Goal: Find specific page/section: Find specific page/section

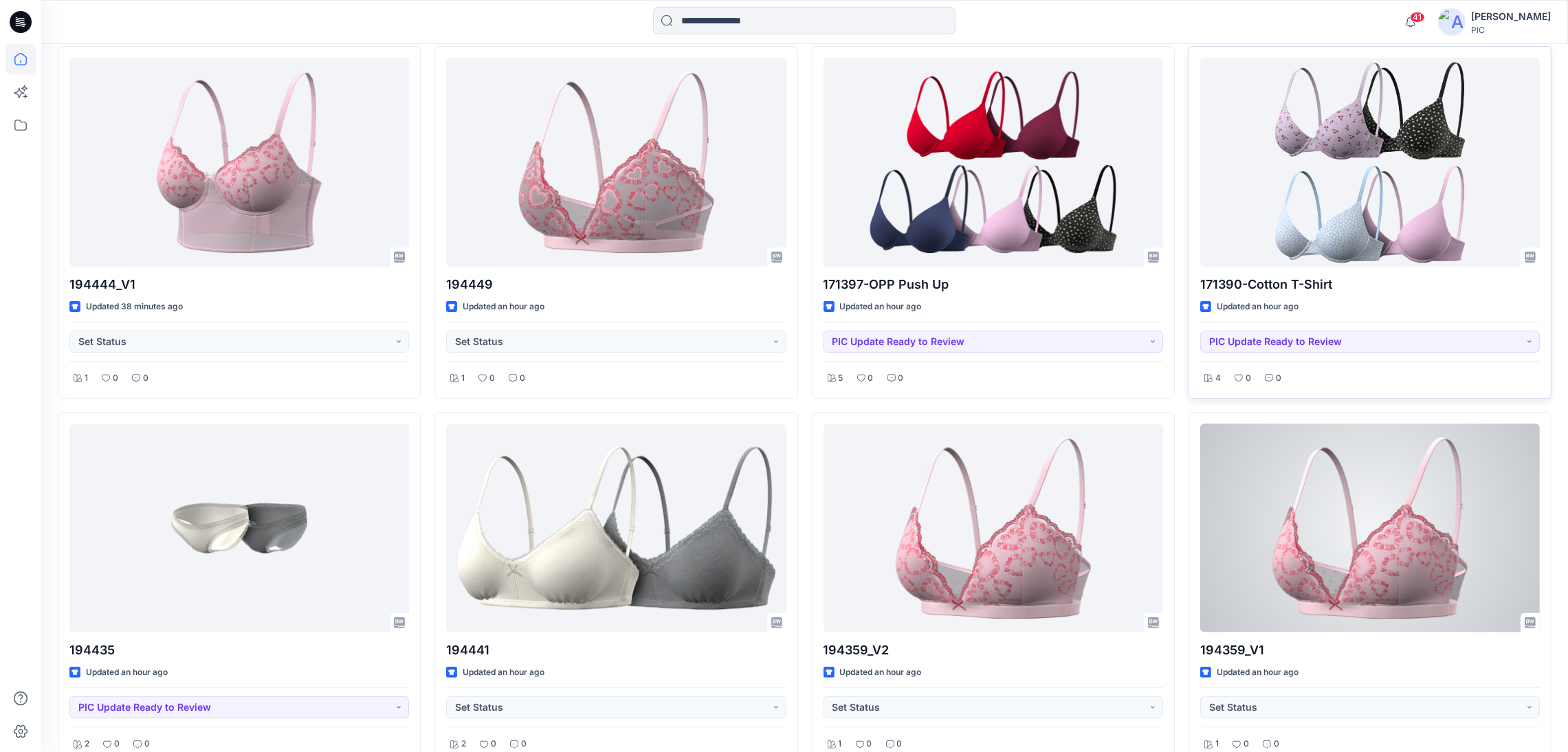
scroll to position [435, 0]
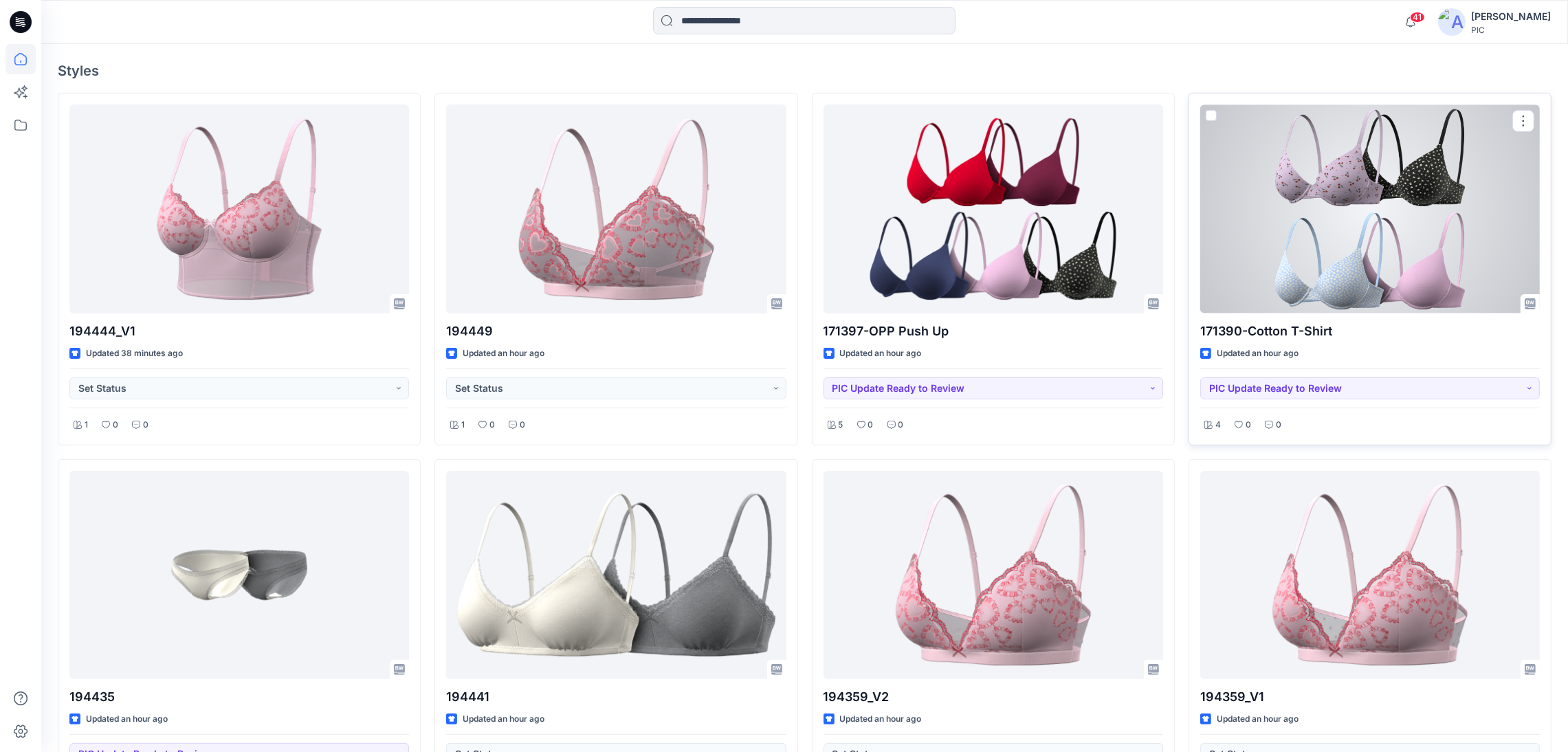
drag, startPoint x: 1574, startPoint y: 226, endPoint x: 1538, endPoint y: 412, distance: 189.5
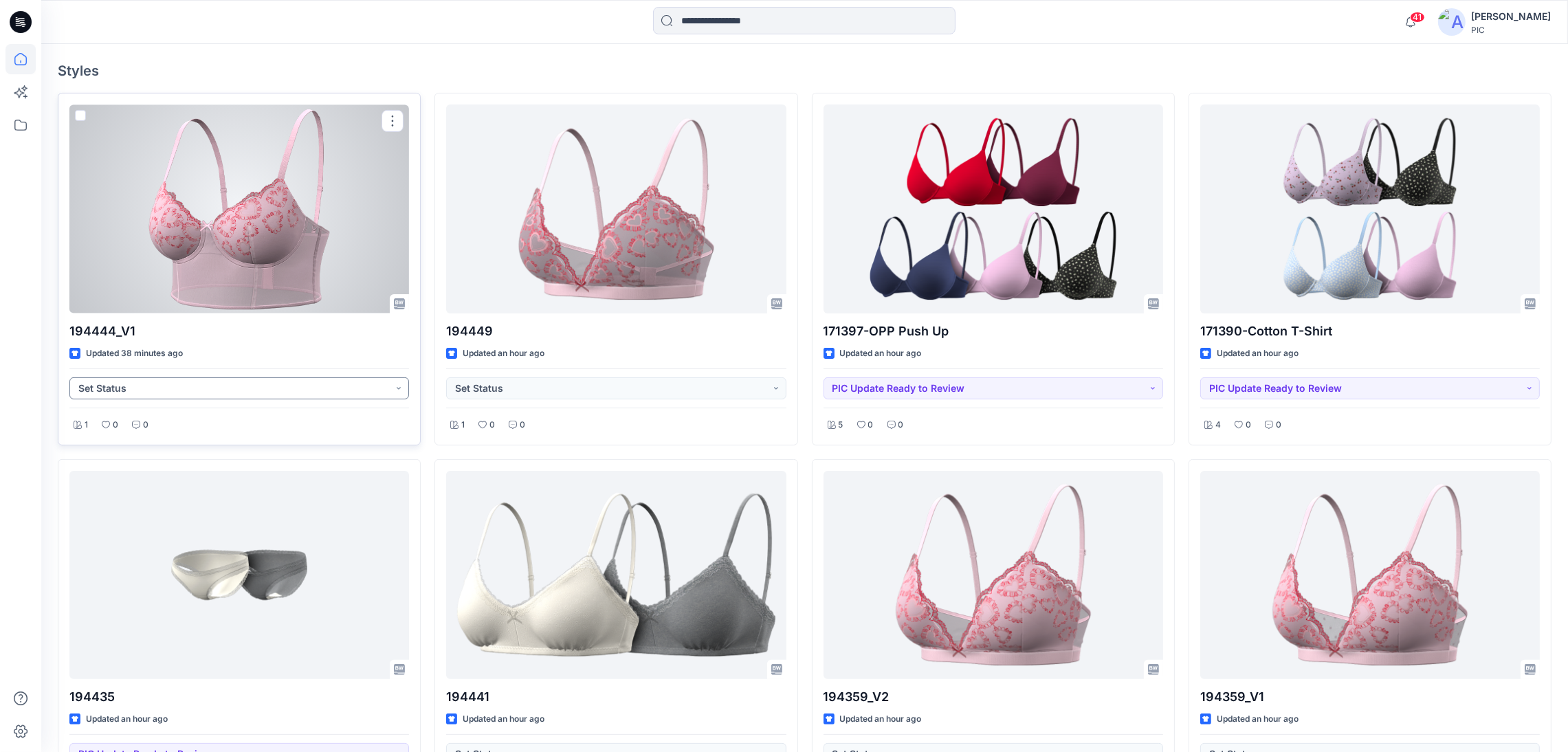
click at [253, 387] on button "Set Status" at bounding box center [240, 388] width 340 height 22
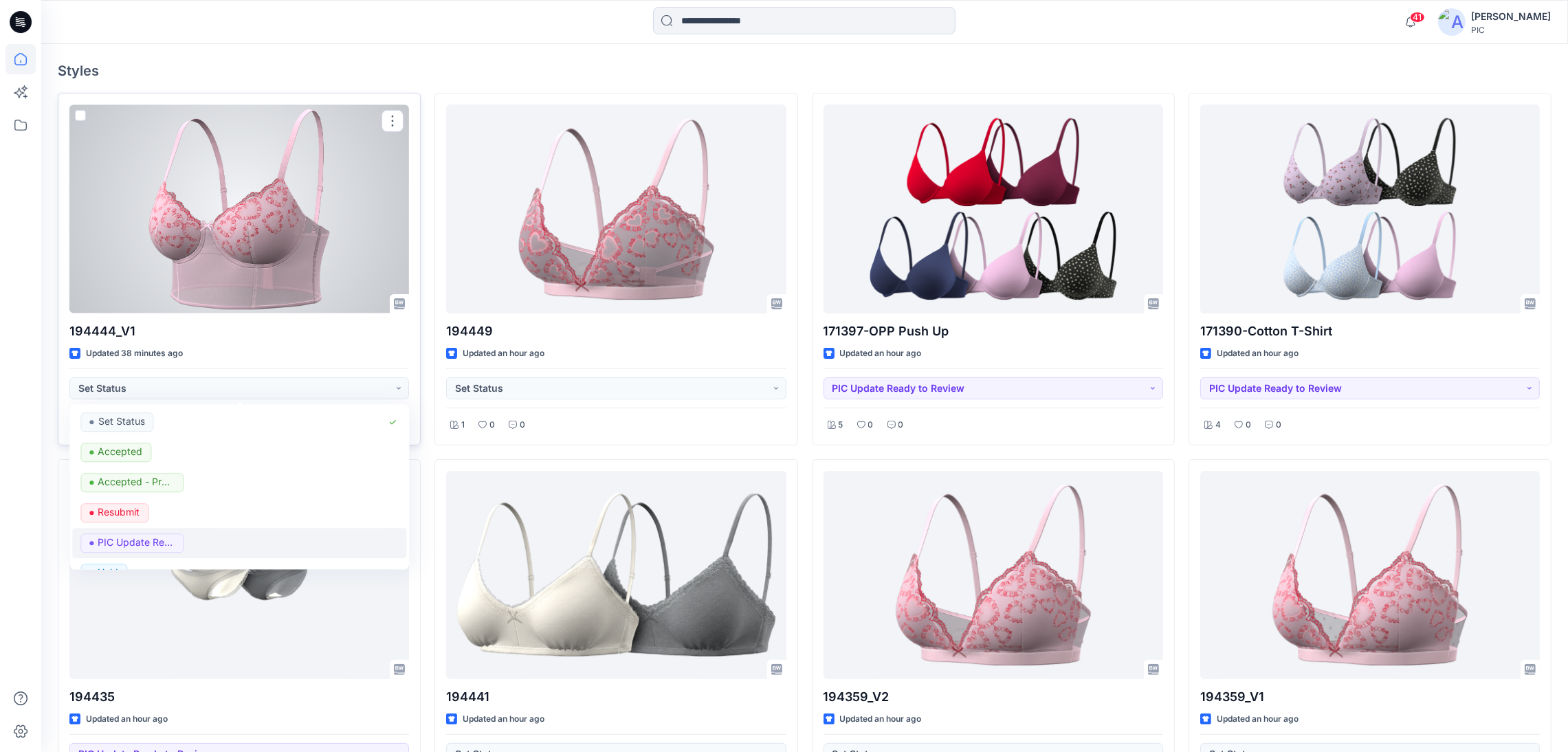
click at [198, 538] on div "PIC Update Ready to Review" at bounding box center [240, 543] width 318 height 19
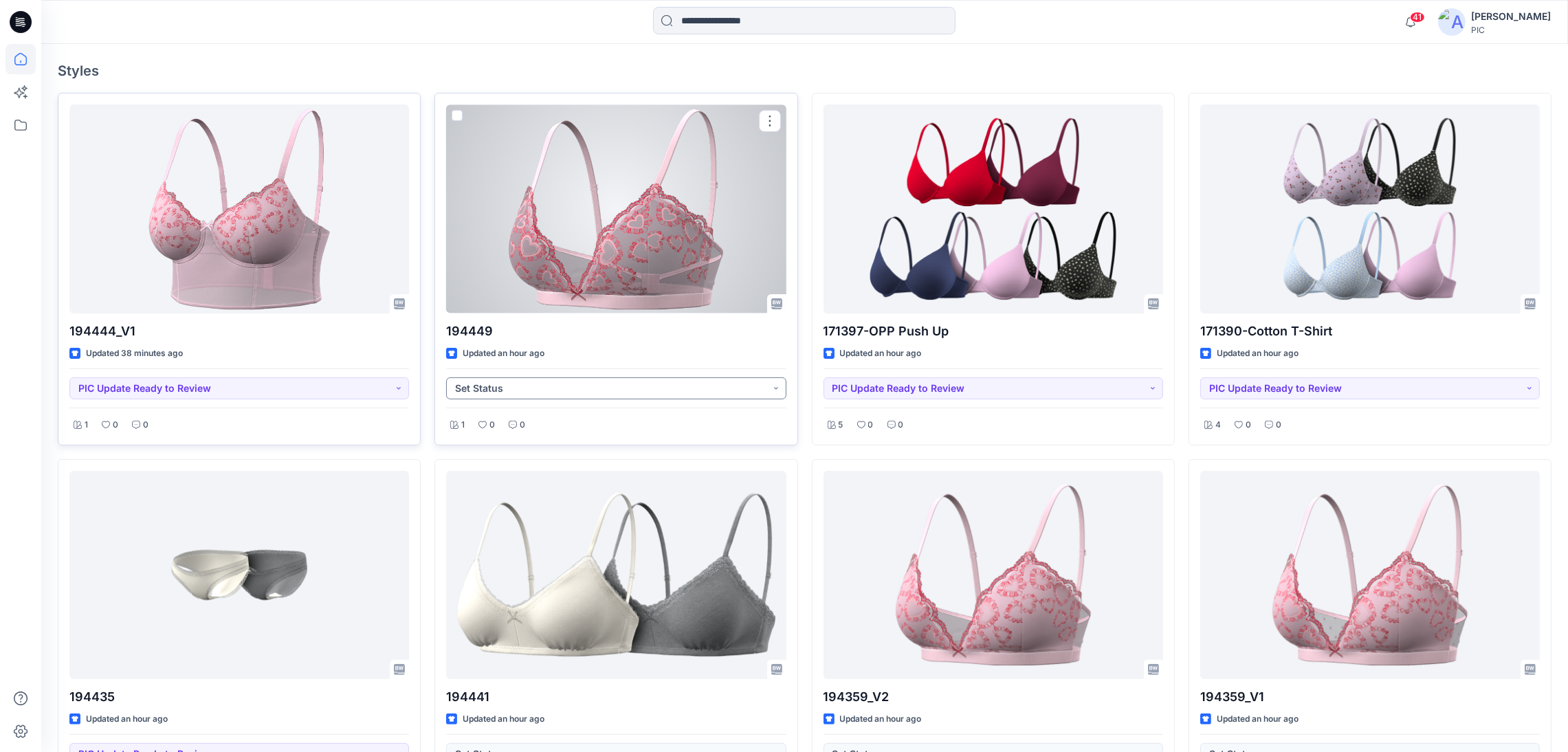
click at [507, 381] on button "Set Status" at bounding box center [616, 388] width 340 height 22
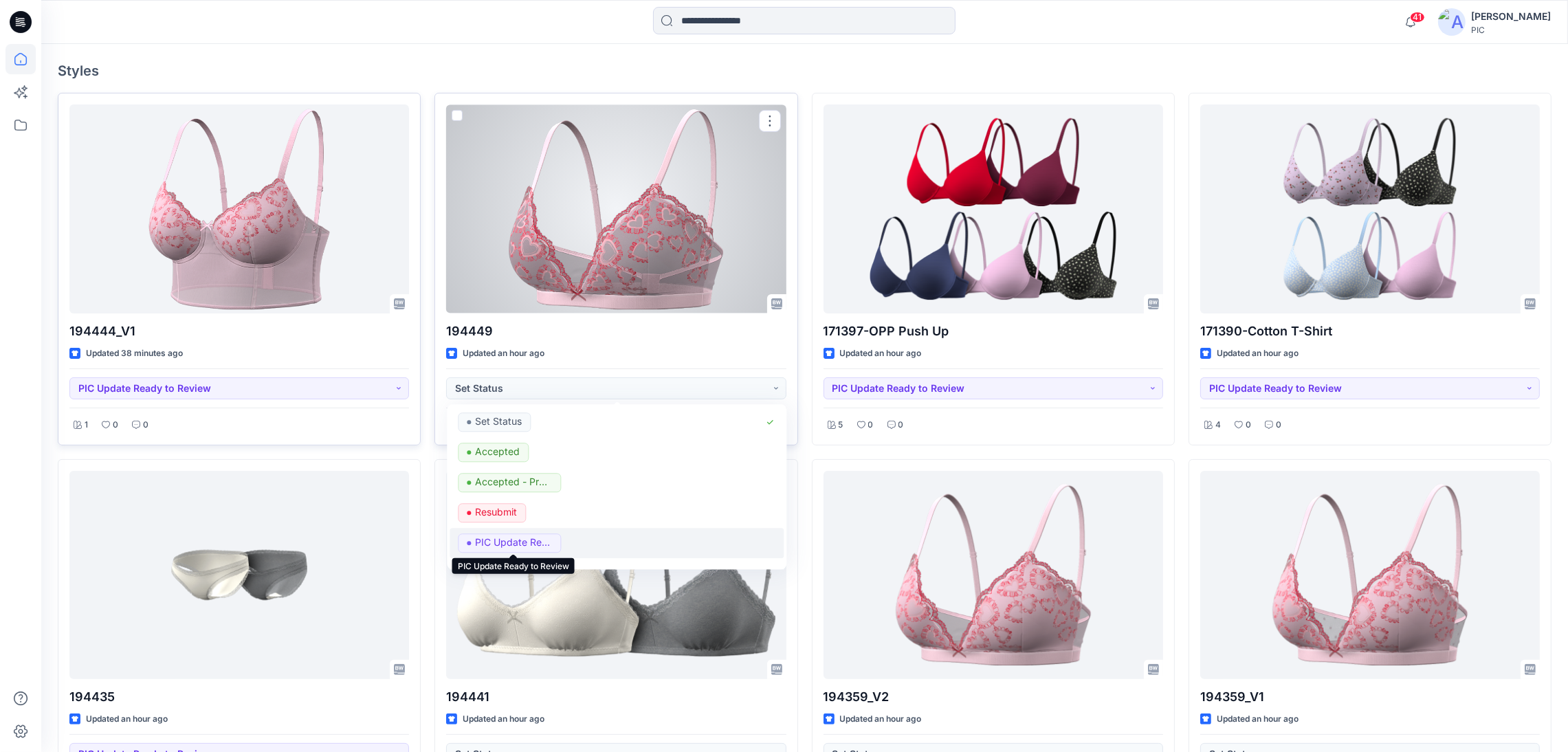
click at [528, 541] on p "PIC Update Ready to Review" at bounding box center [513, 543] width 77 height 18
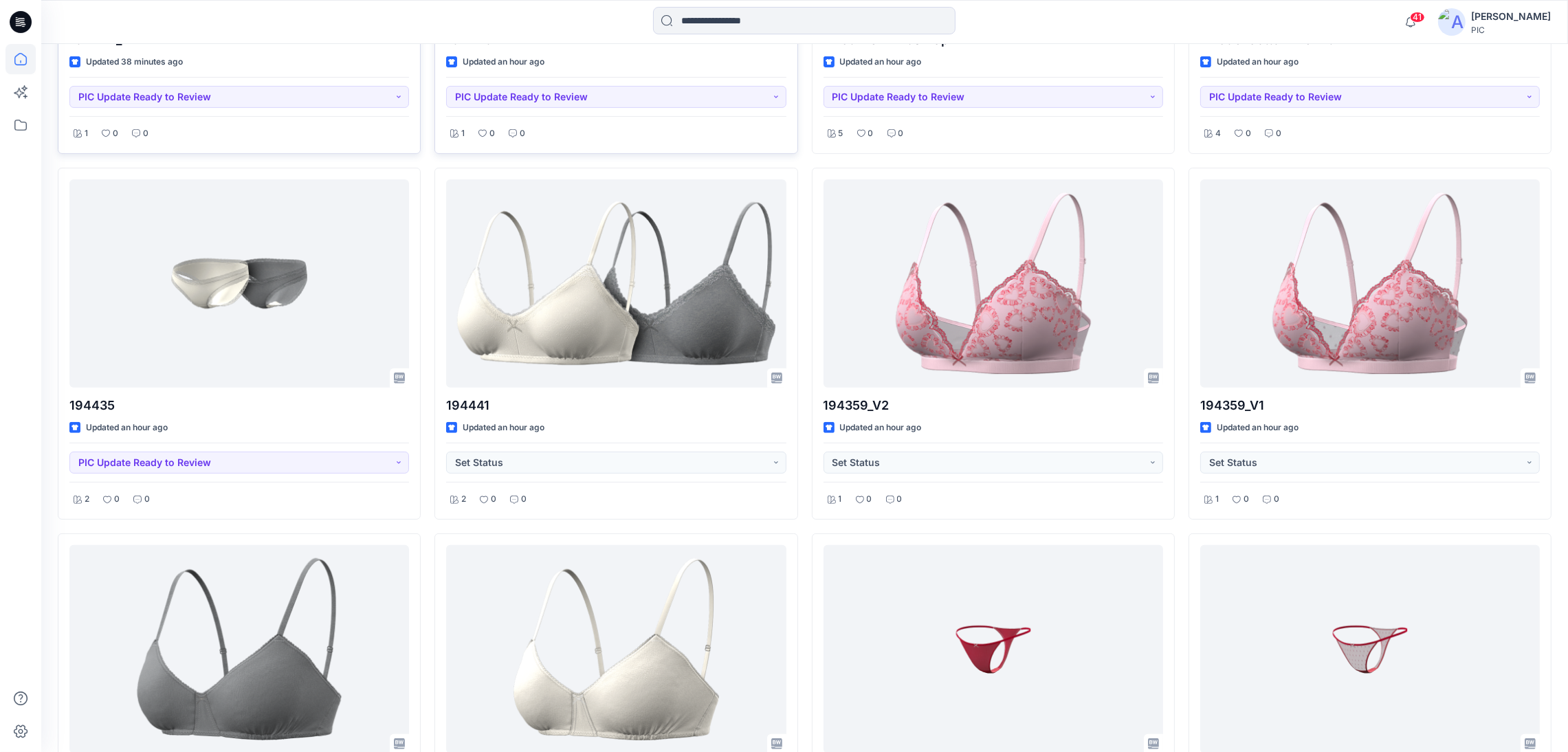
scroll to position [730, 0]
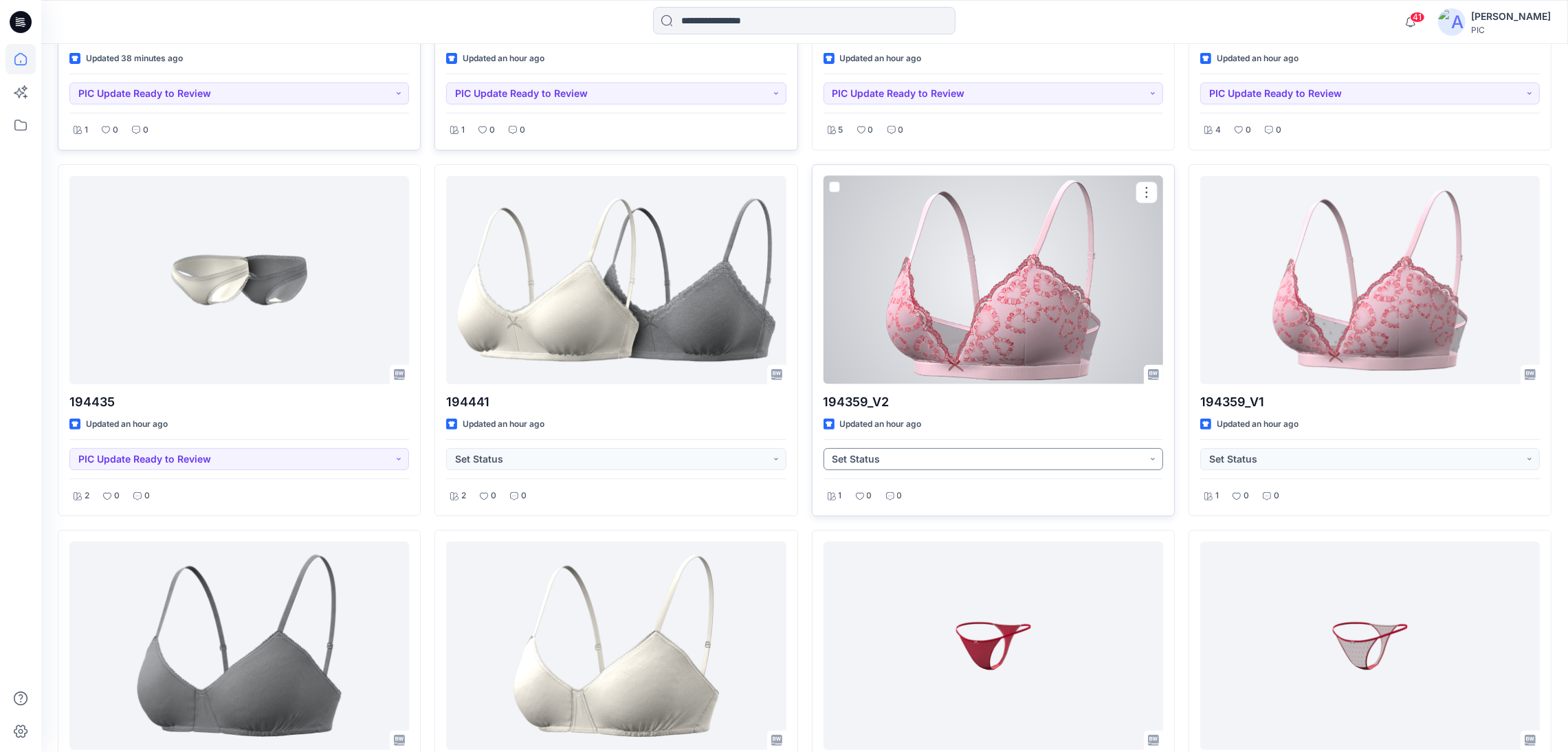
click at [1074, 461] on button "Set Status" at bounding box center [993, 459] width 340 height 22
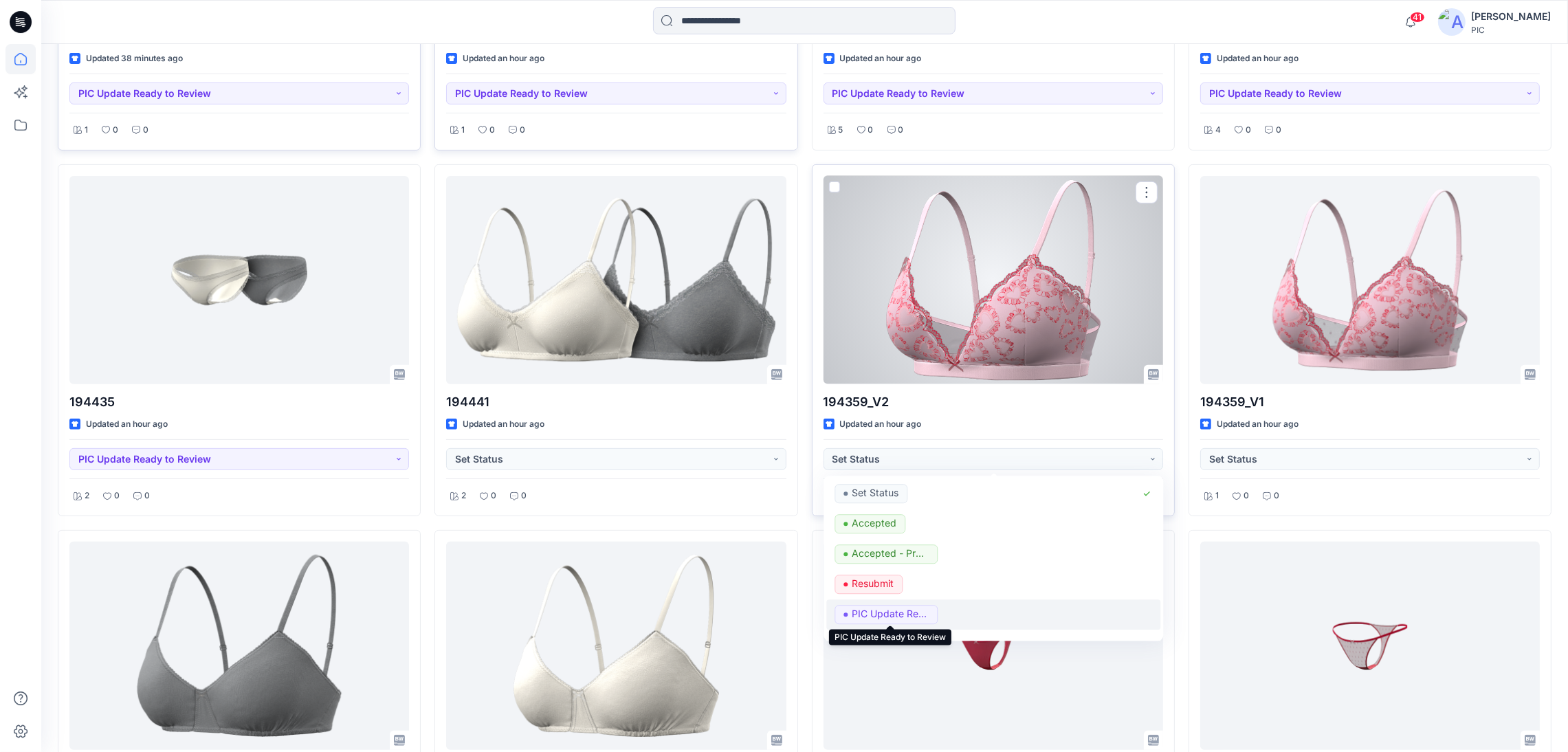
click at [904, 619] on p "PIC Update Ready to Review" at bounding box center [890, 614] width 77 height 18
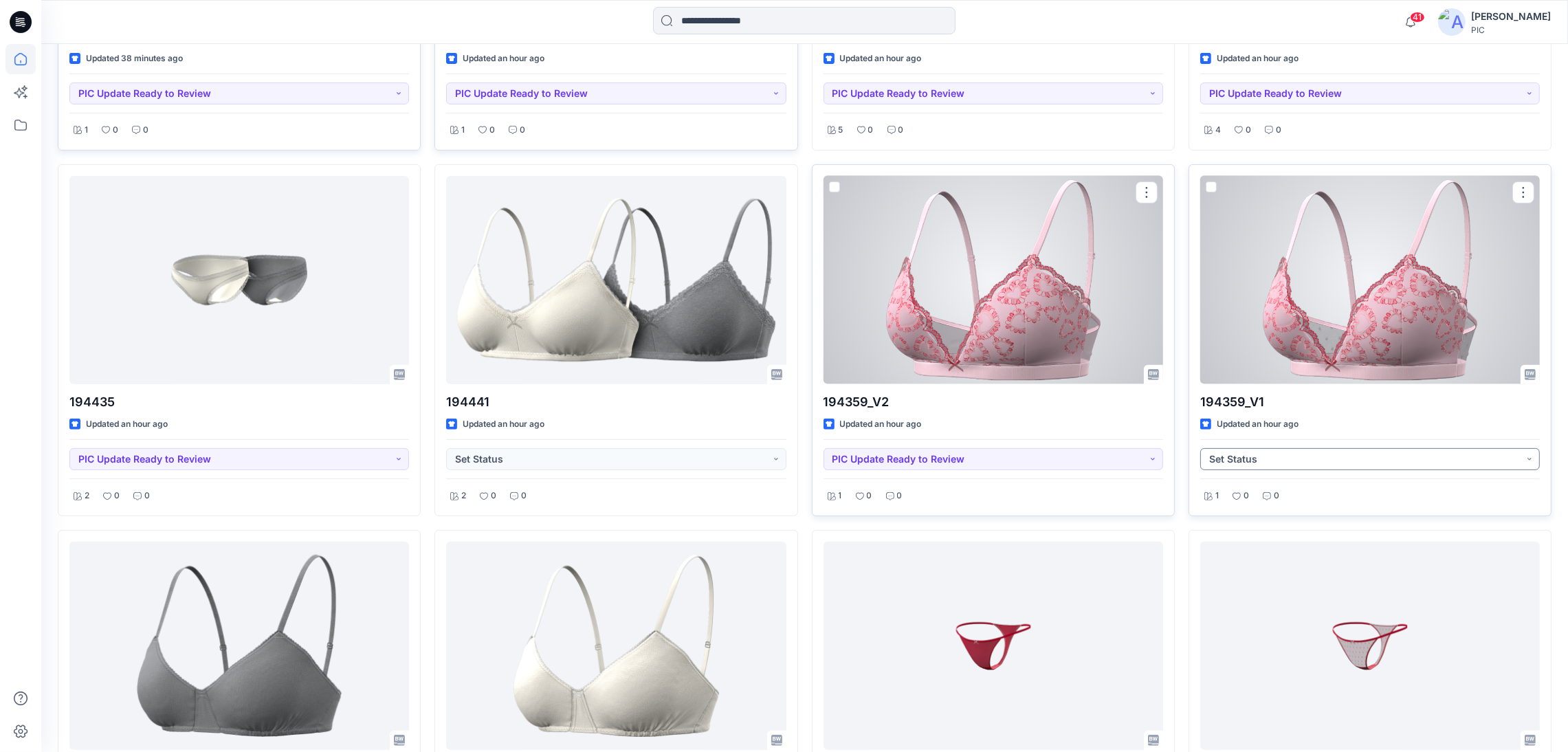
click at [1344, 452] on button "Set Status" at bounding box center [1370, 459] width 340 height 22
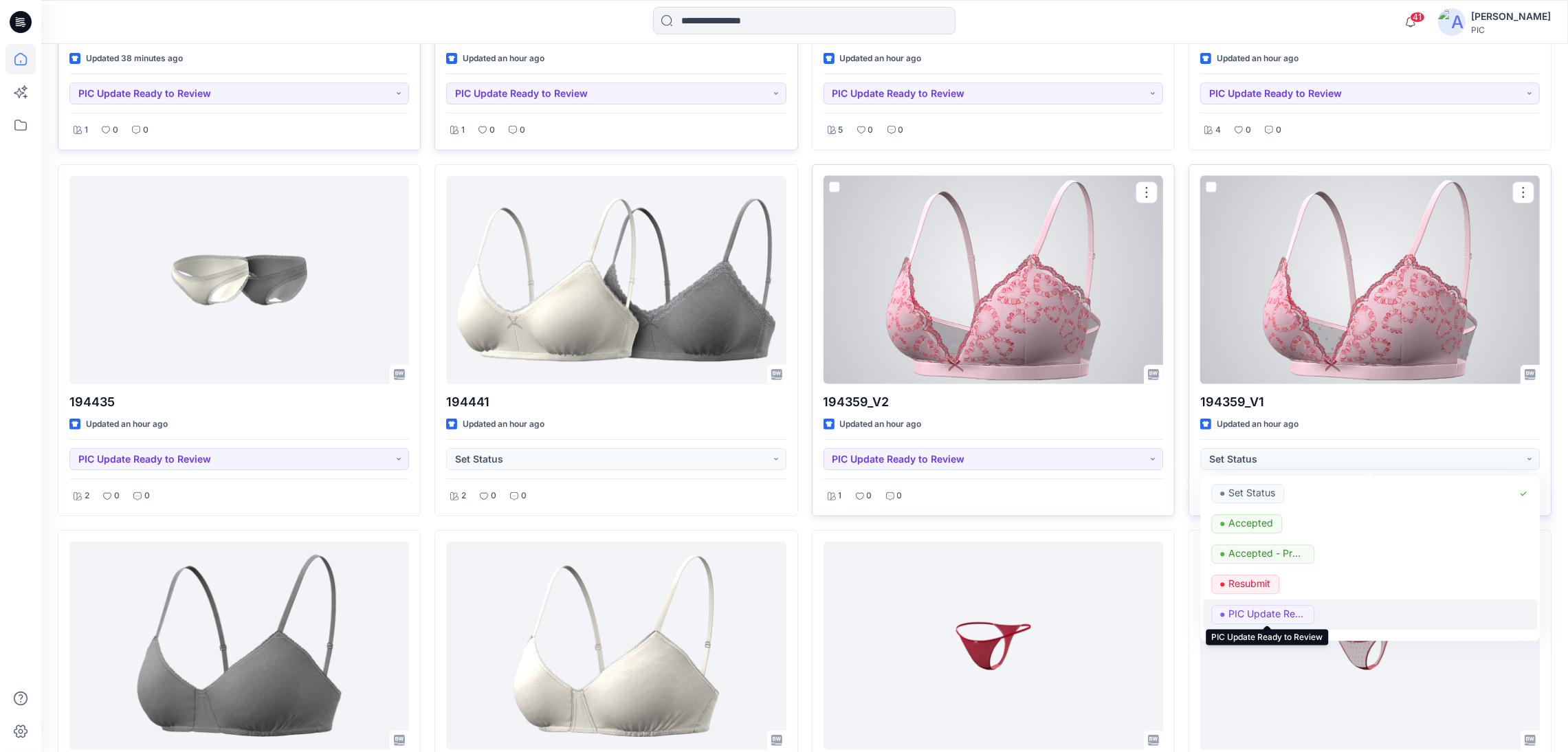
click at [1260, 610] on p "PIC Update Ready to Review" at bounding box center [1267, 614] width 77 height 18
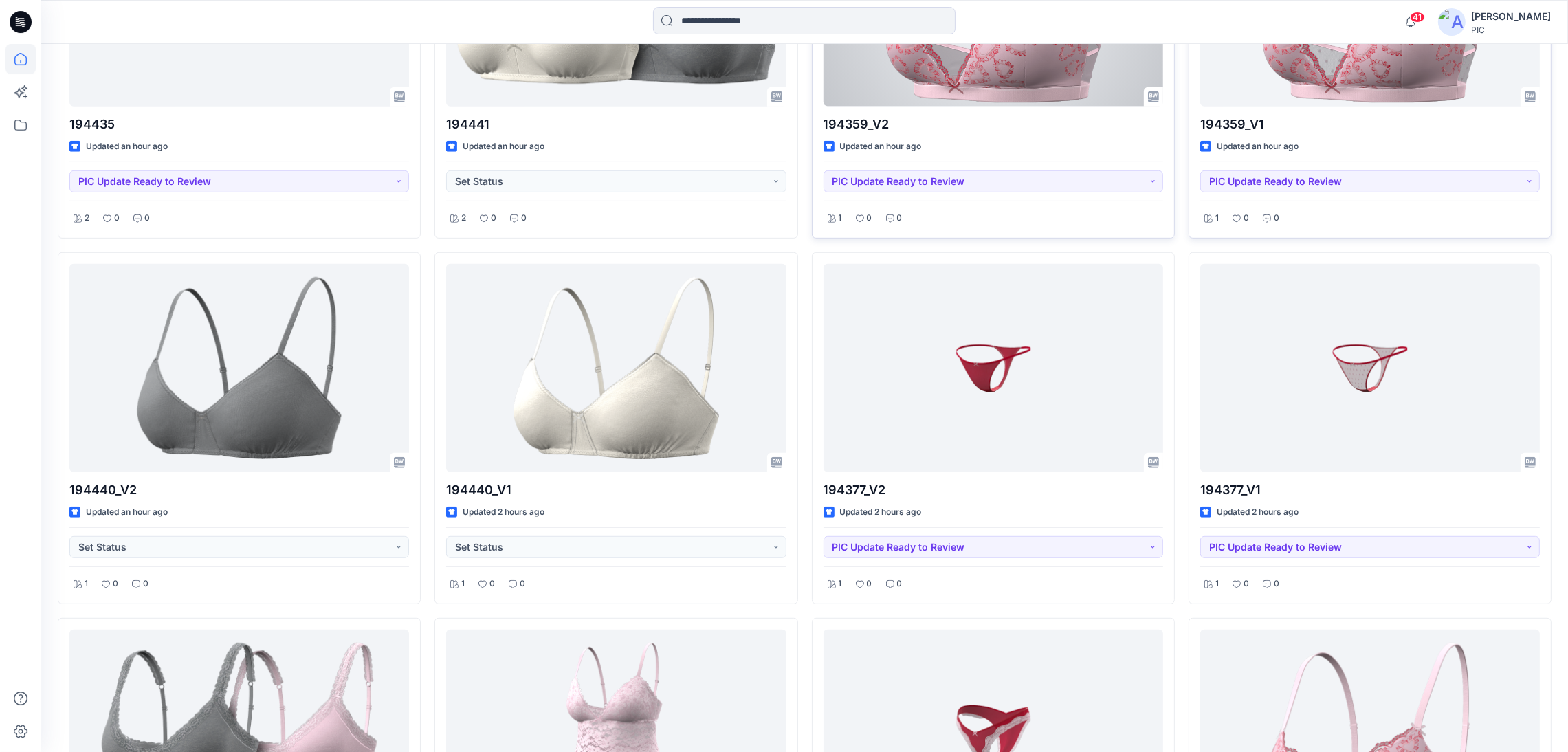
scroll to position [1011, 0]
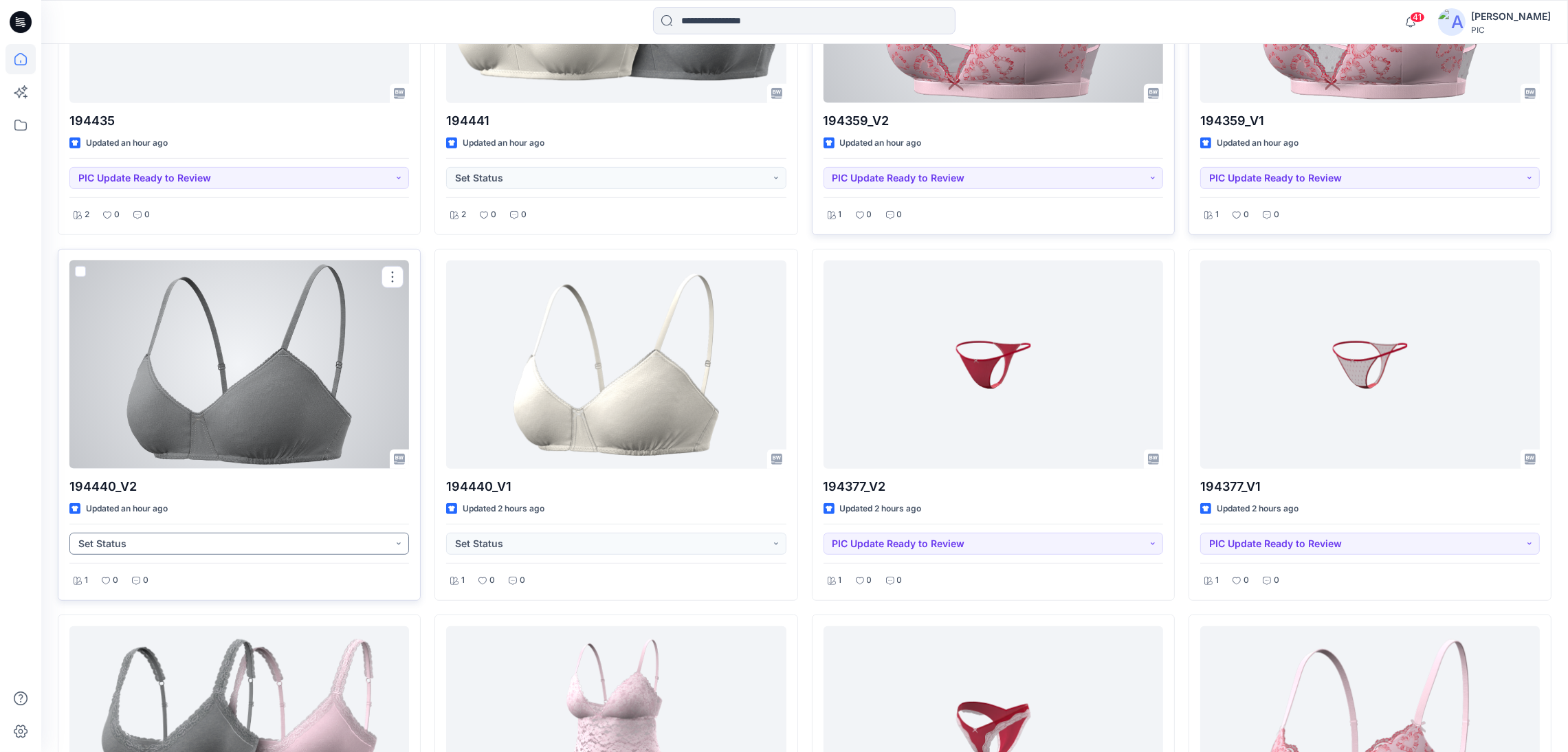
click at [238, 539] on button "Set Status" at bounding box center [240, 543] width 340 height 22
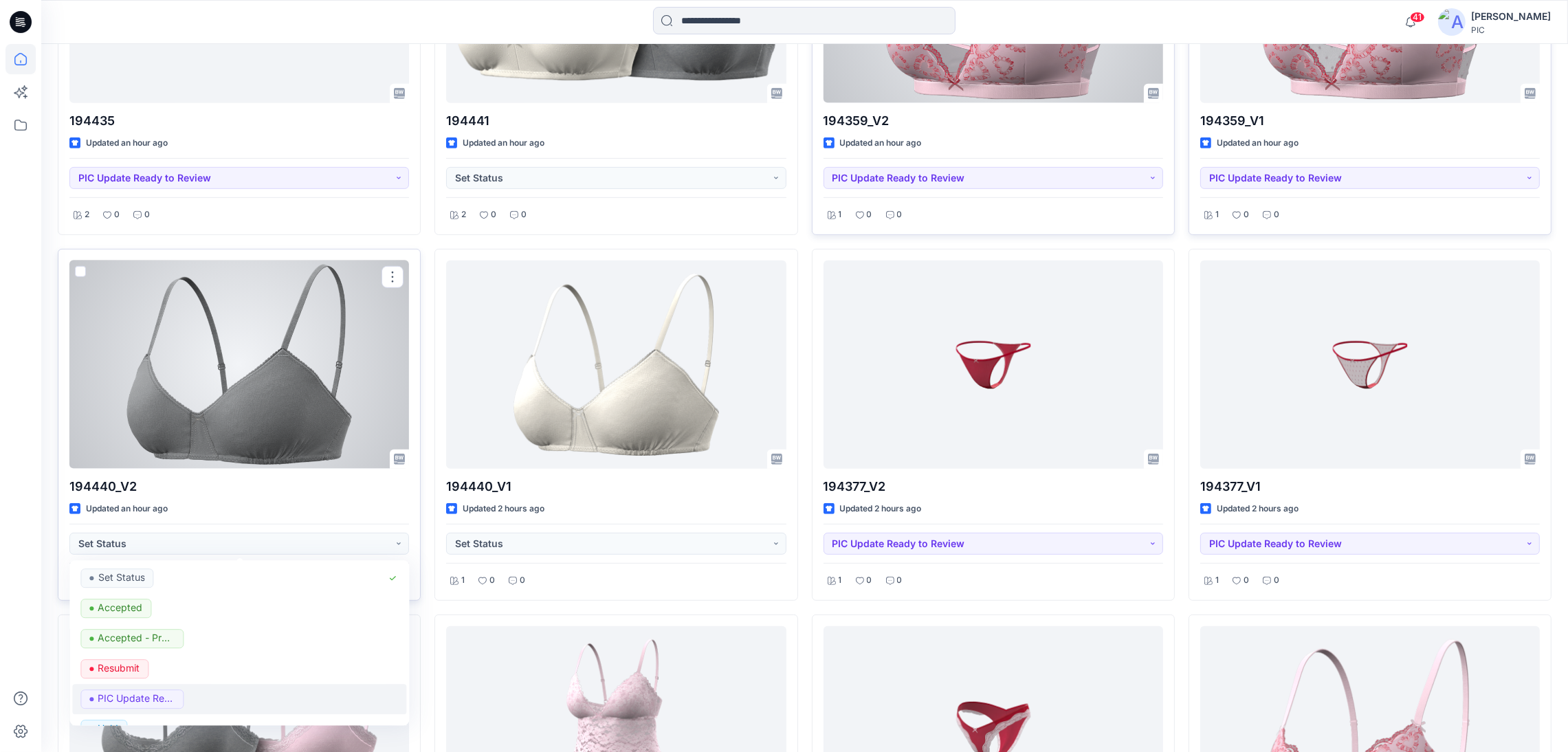
click at [200, 697] on div "PIC Update Ready to Review" at bounding box center [240, 699] width 318 height 19
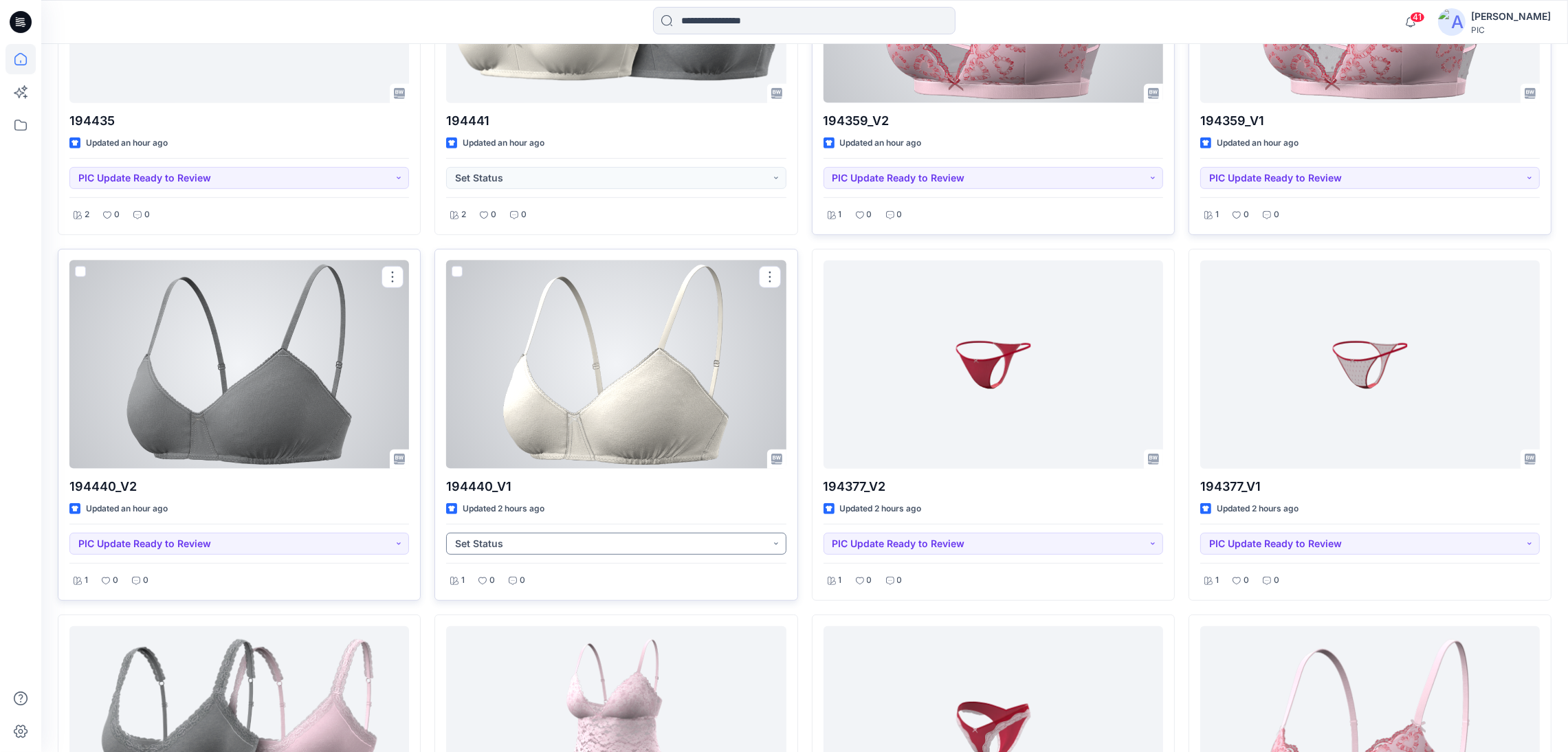
click at [521, 544] on button "Set Status" at bounding box center [616, 543] width 340 height 22
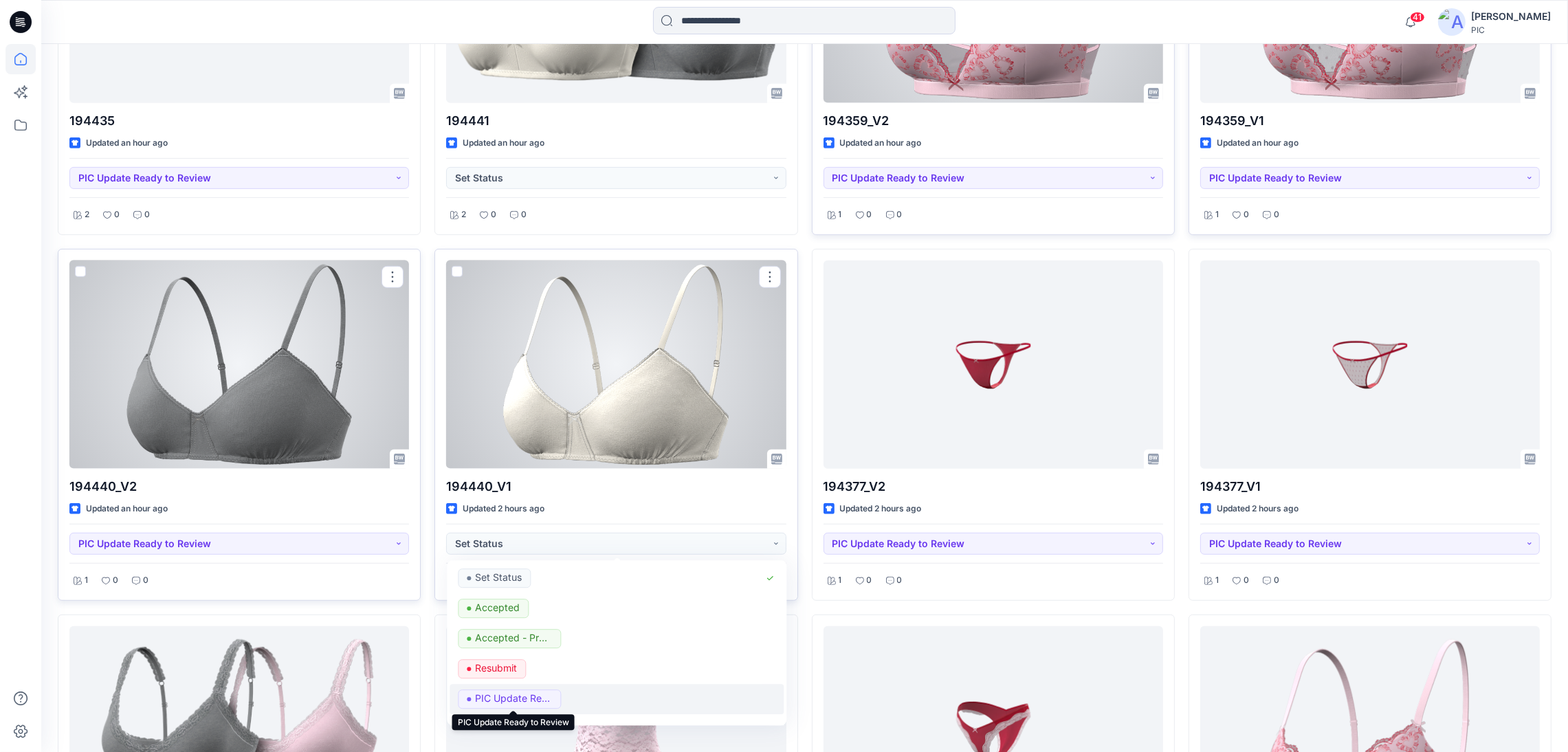
click at [511, 700] on p "PIC Update Ready to Review" at bounding box center [513, 698] width 77 height 18
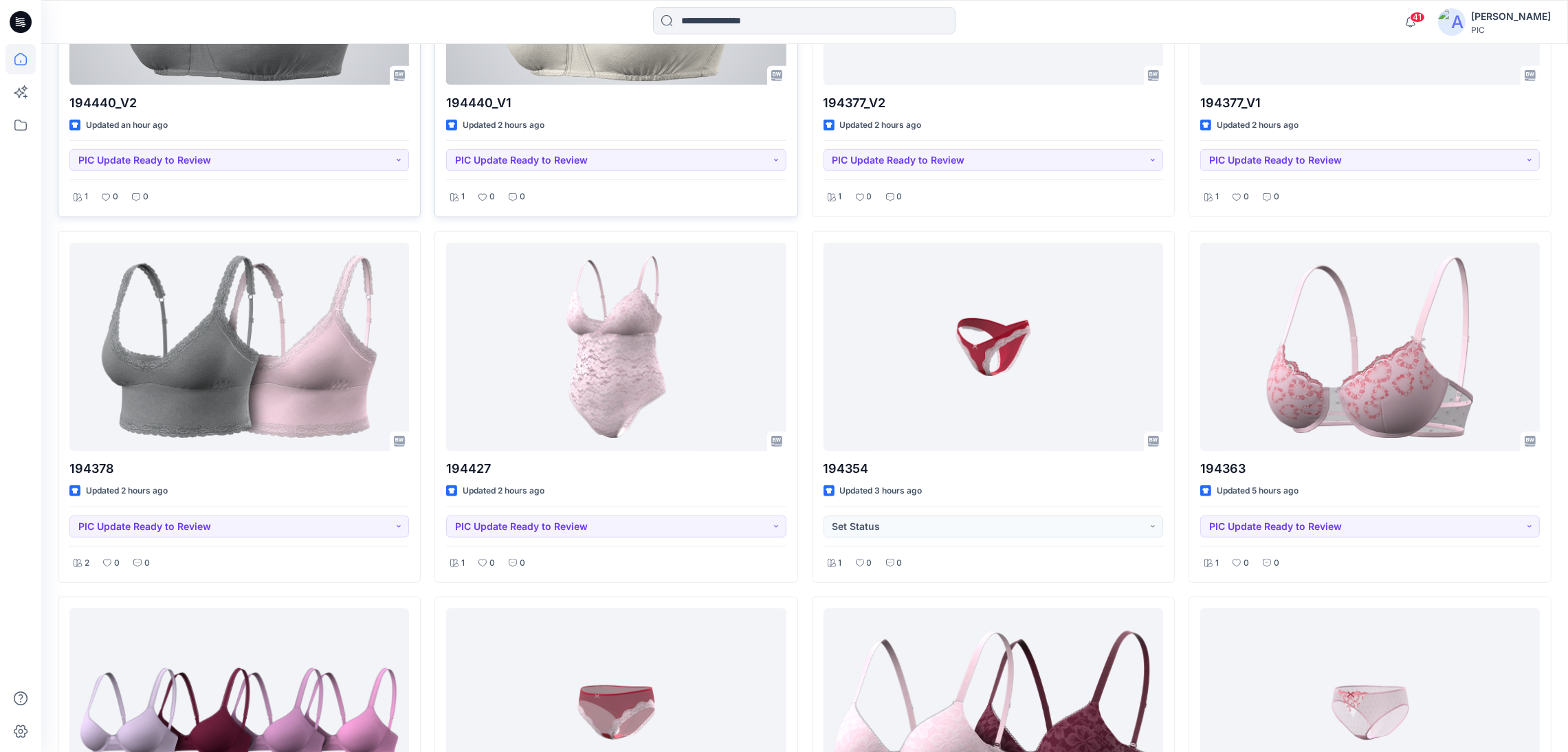
scroll to position [1411, 0]
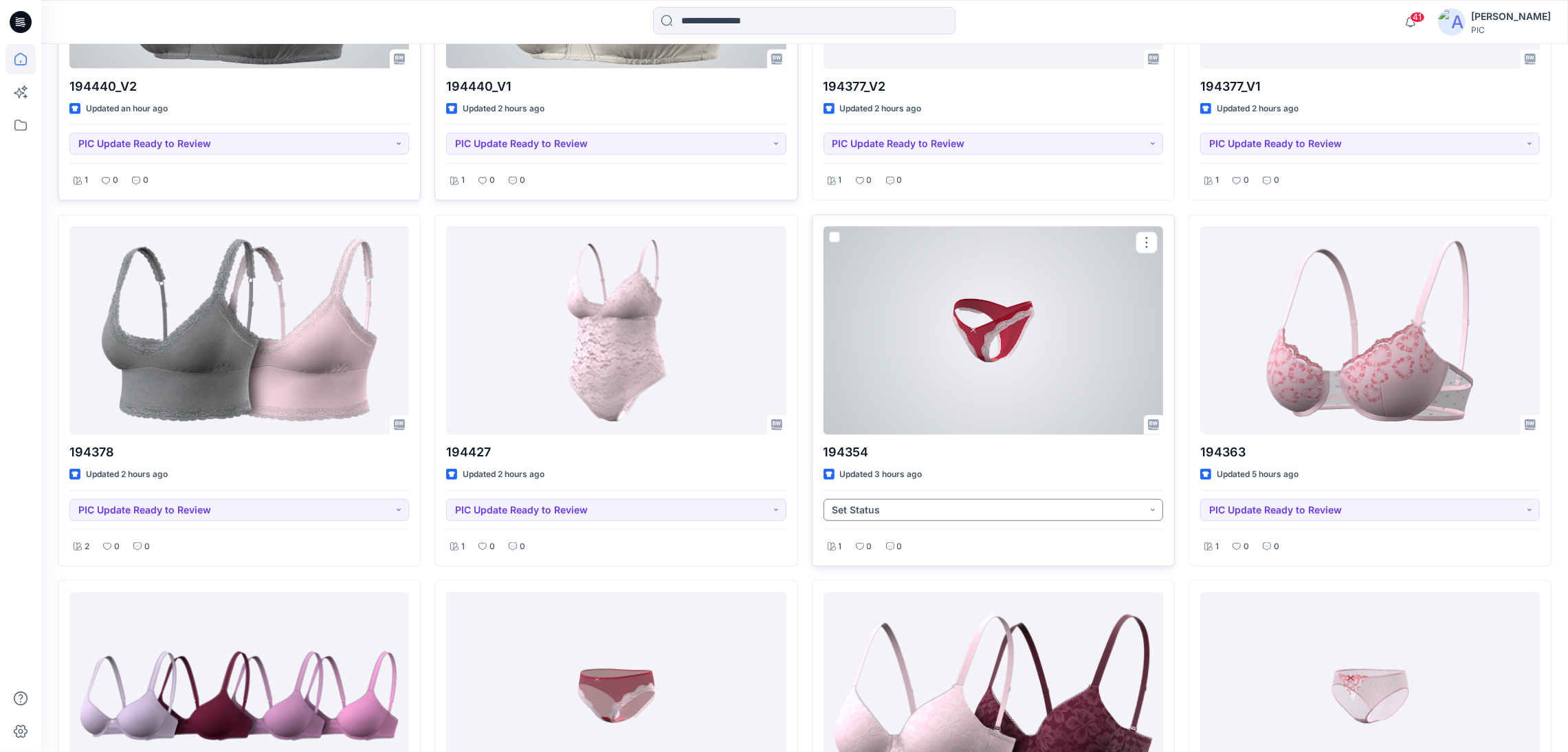
click at [954, 507] on button "Set Status" at bounding box center [993, 510] width 340 height 22
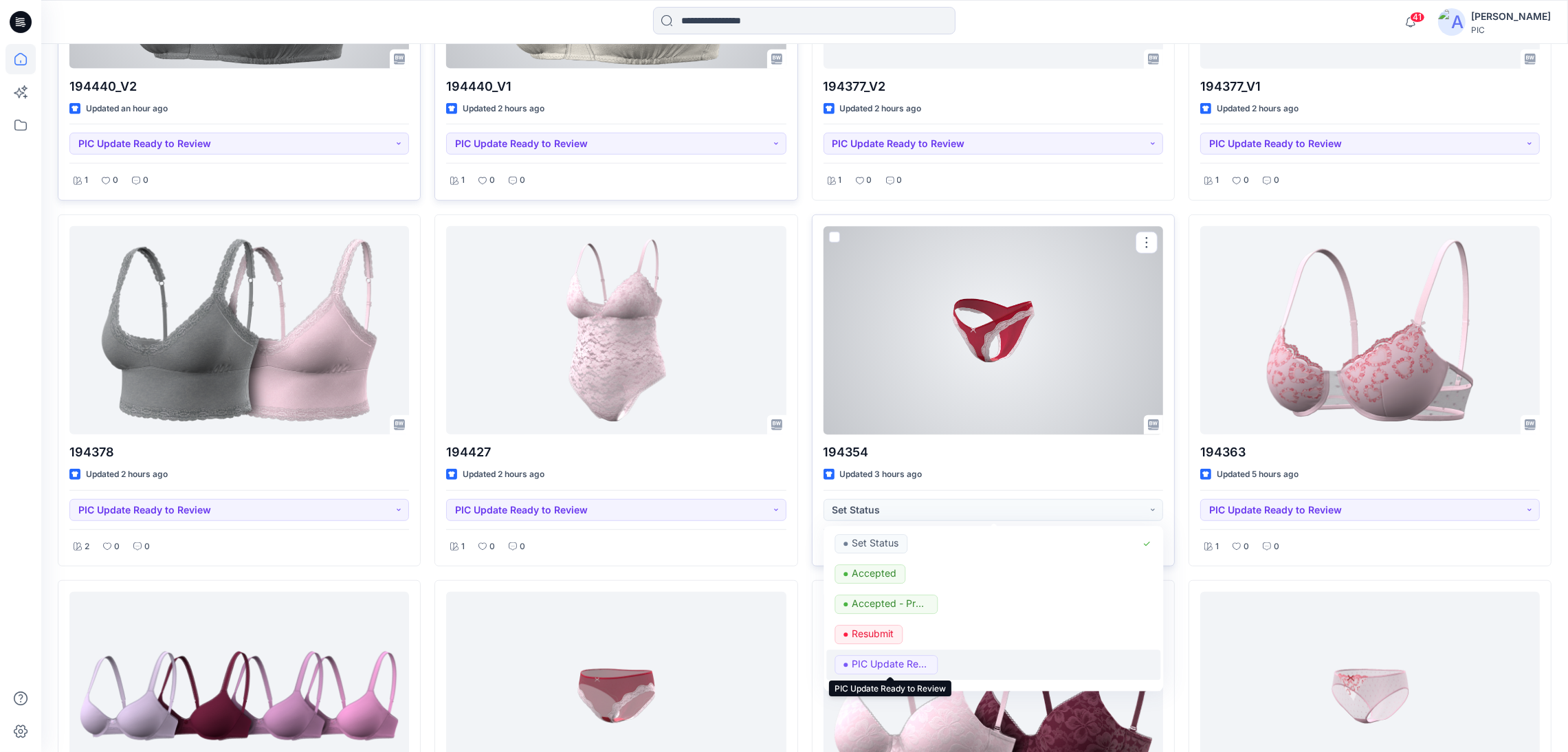
click at [908, 668] on p "PIC Update Ready to Review" at bounding box center [890, 664] width 77 height 18
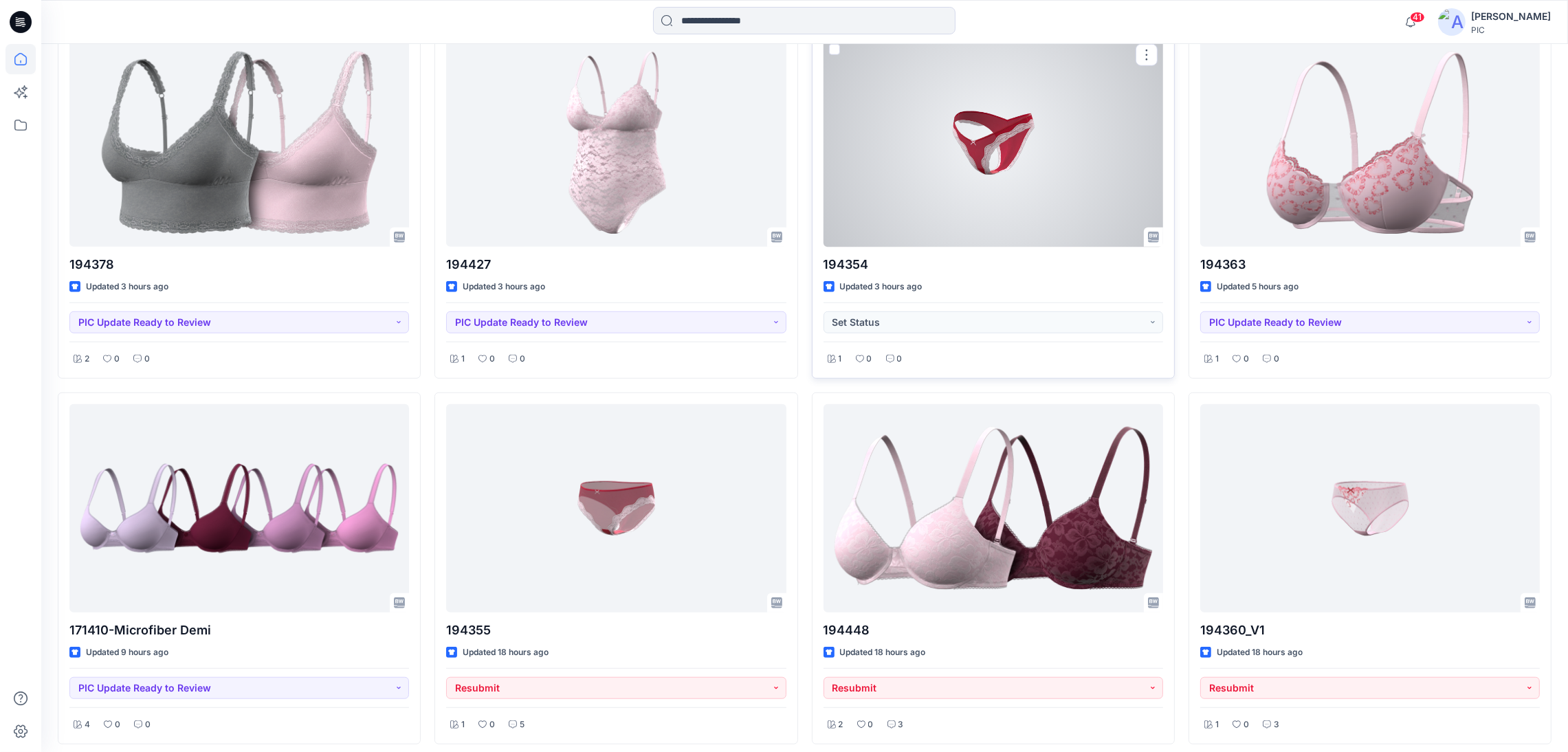
scroll to position [1594, 0]
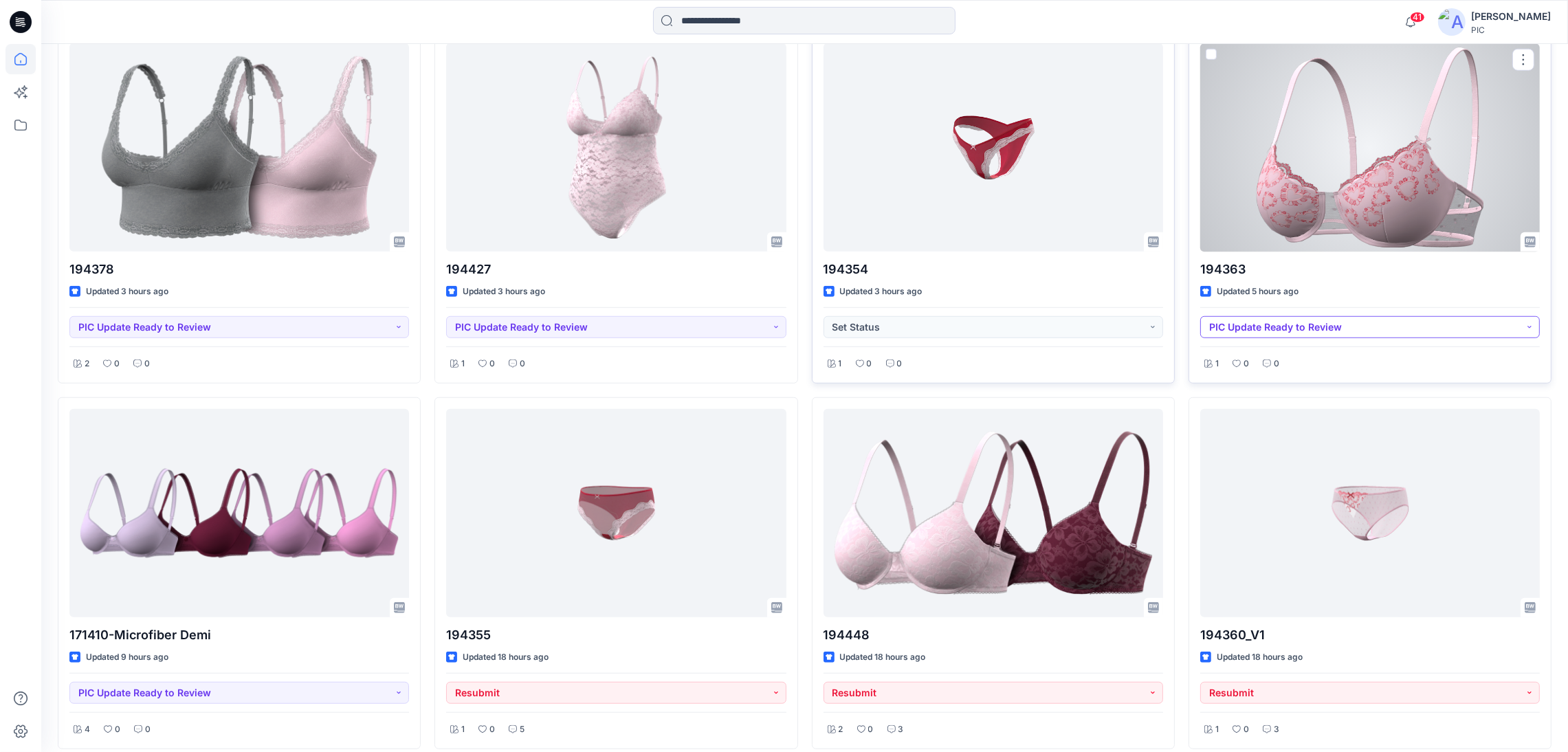
drag, startPoint x: 1508, startPoint y: 347, endPoint x: 1434, endPoint y: 332, distance: 75.5
click at [1508, 347] on div "1 0 0" at bounding box center [1370, 360] width 340 height 26
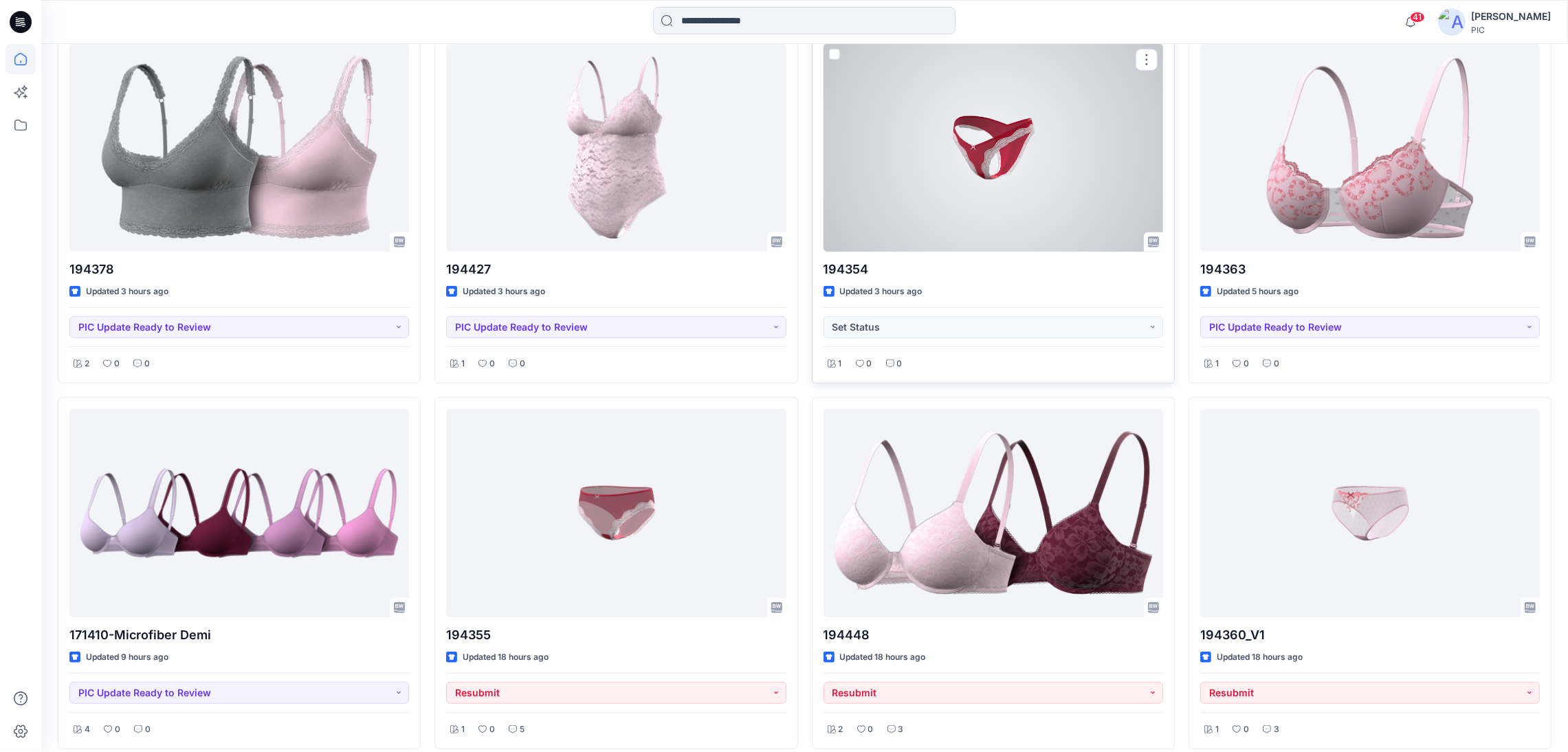
click at [1080, 195] on div at bounding box center [993, 148] width 340 height 209
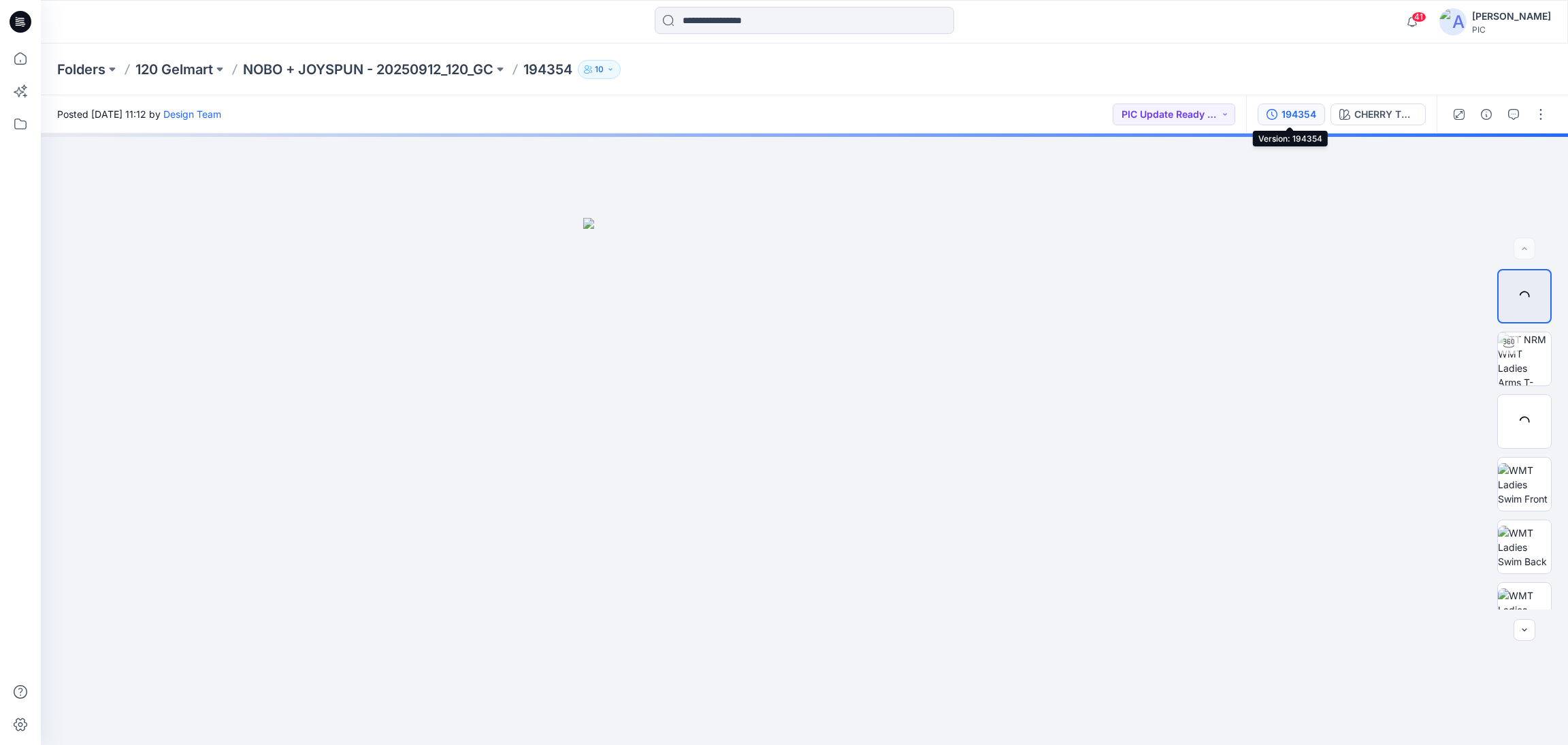
click at [1286, 114] on div "194354" at bounding box center [1299, 114] width 35 height 15
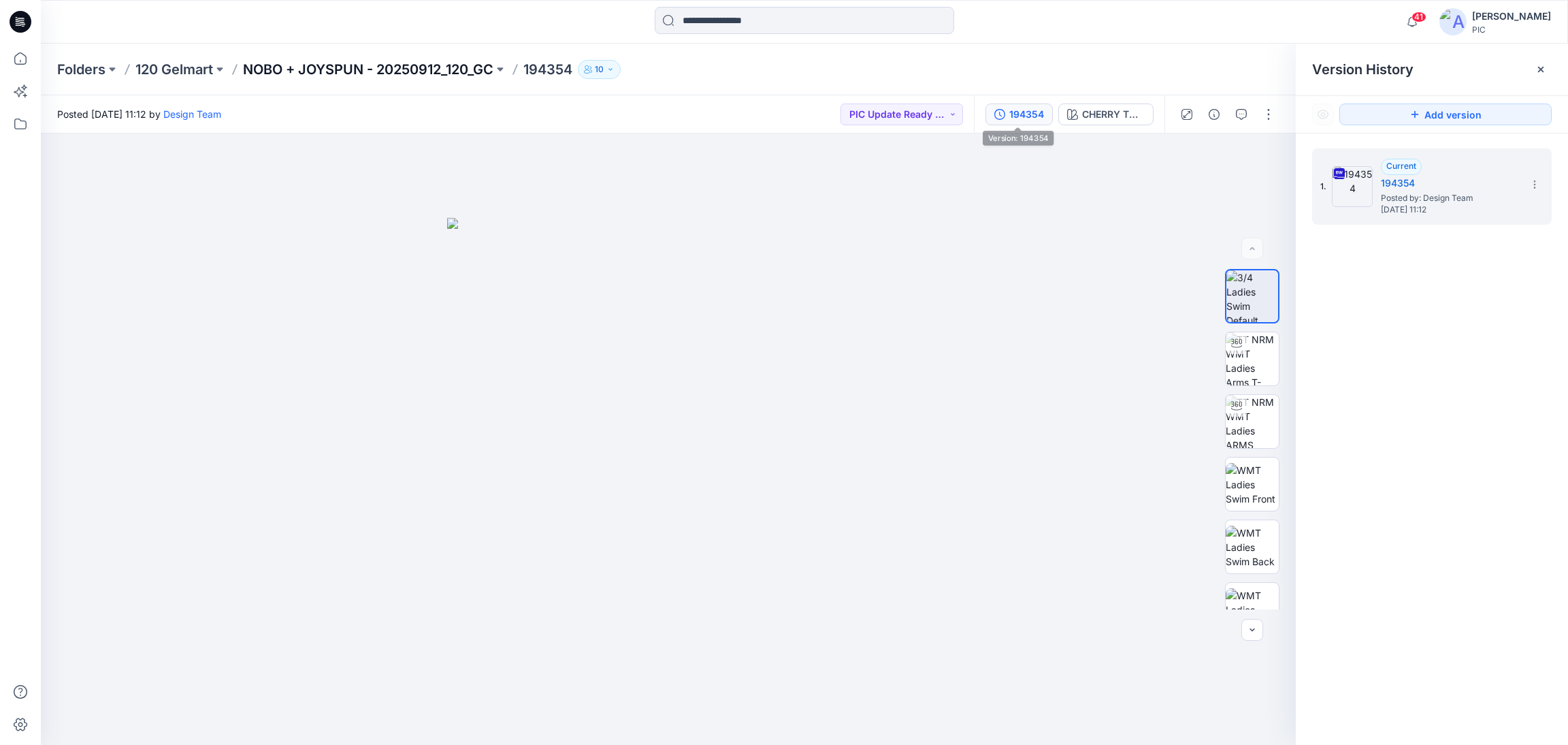
click at [297, 70] on p "NOBO + JOYSPUN - 20250912_120_GC" at bounding box center [368, 70] width 250 height 19
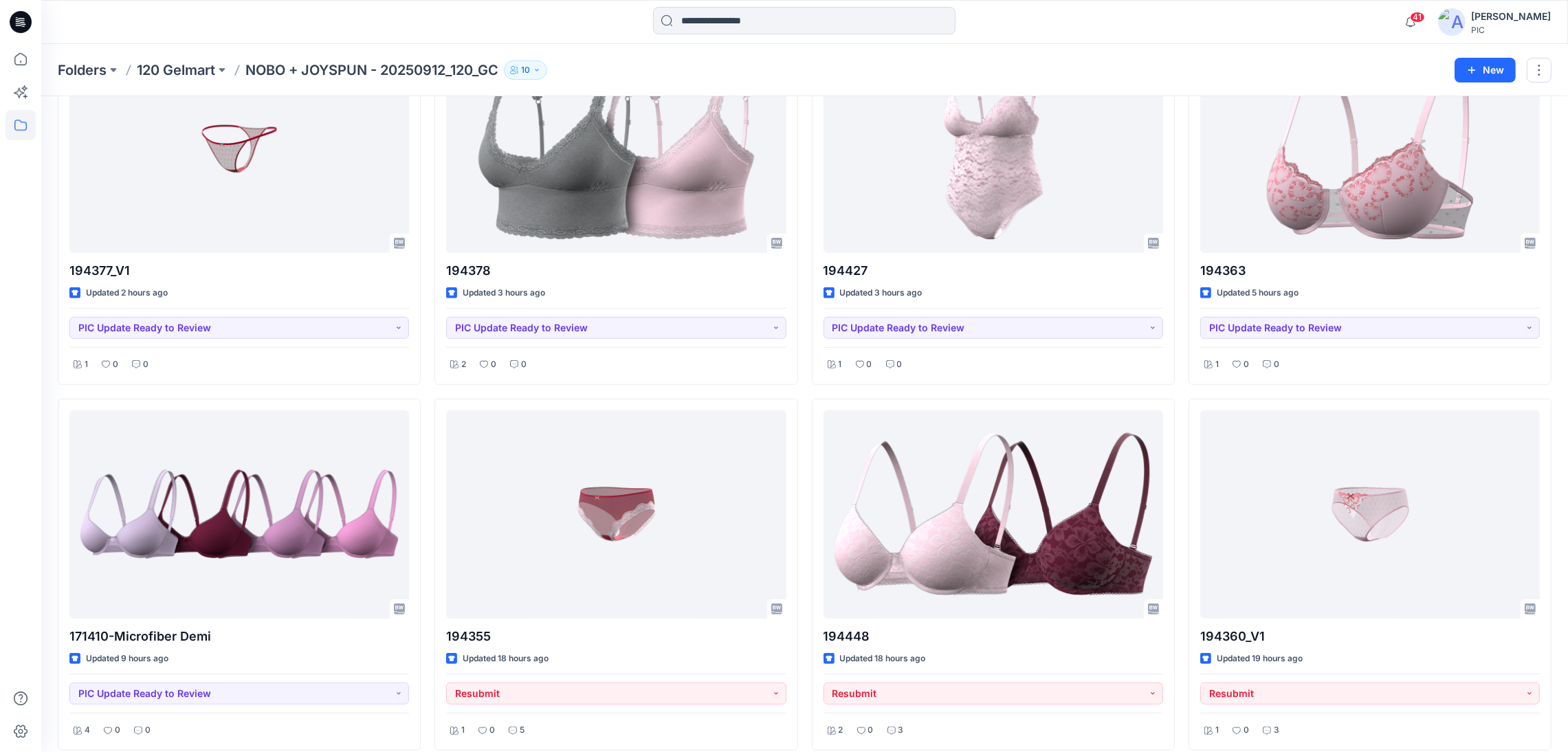
scroll to position [1237, 0]
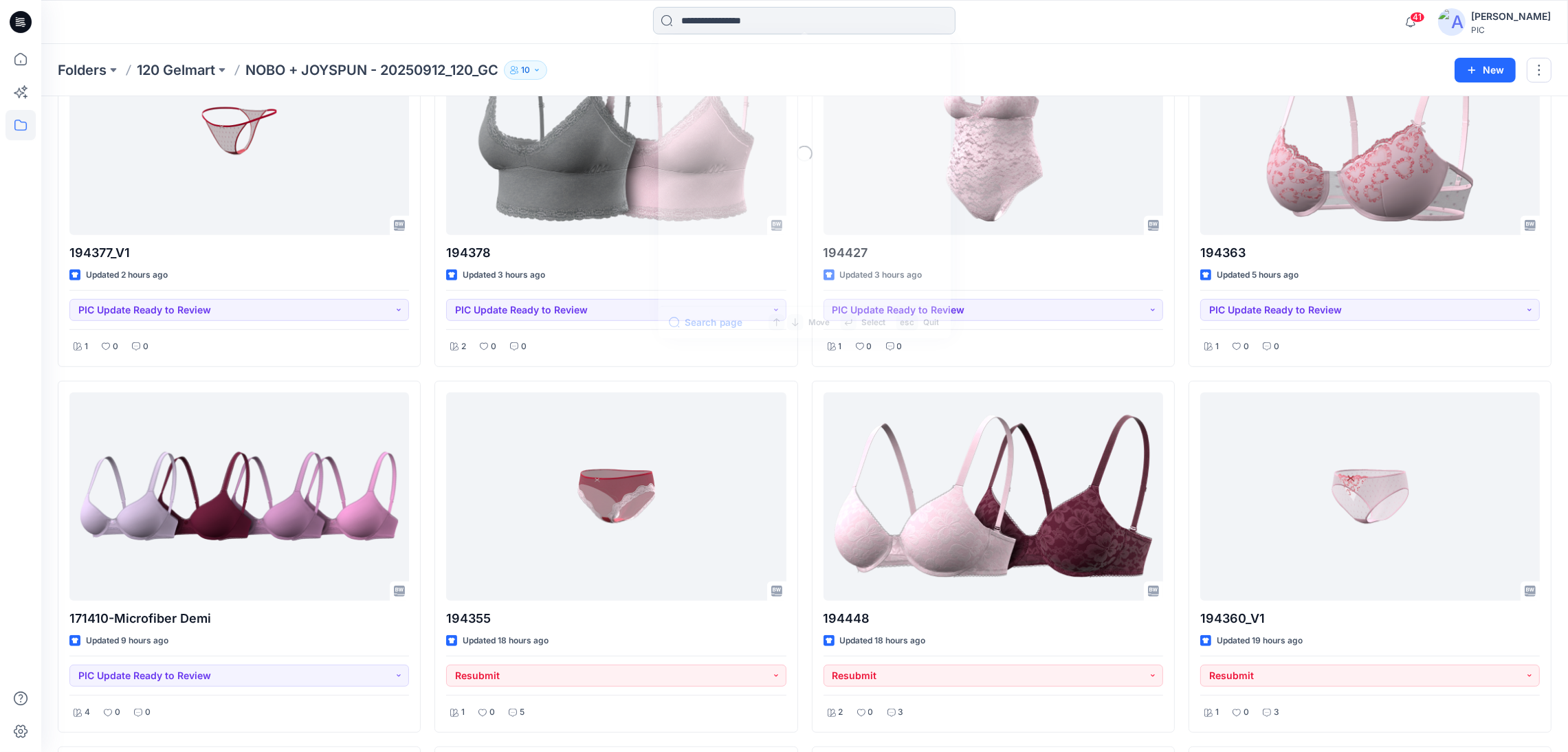
click at [694, 21] on input at bounding box center [805, 21] width 303 height 28
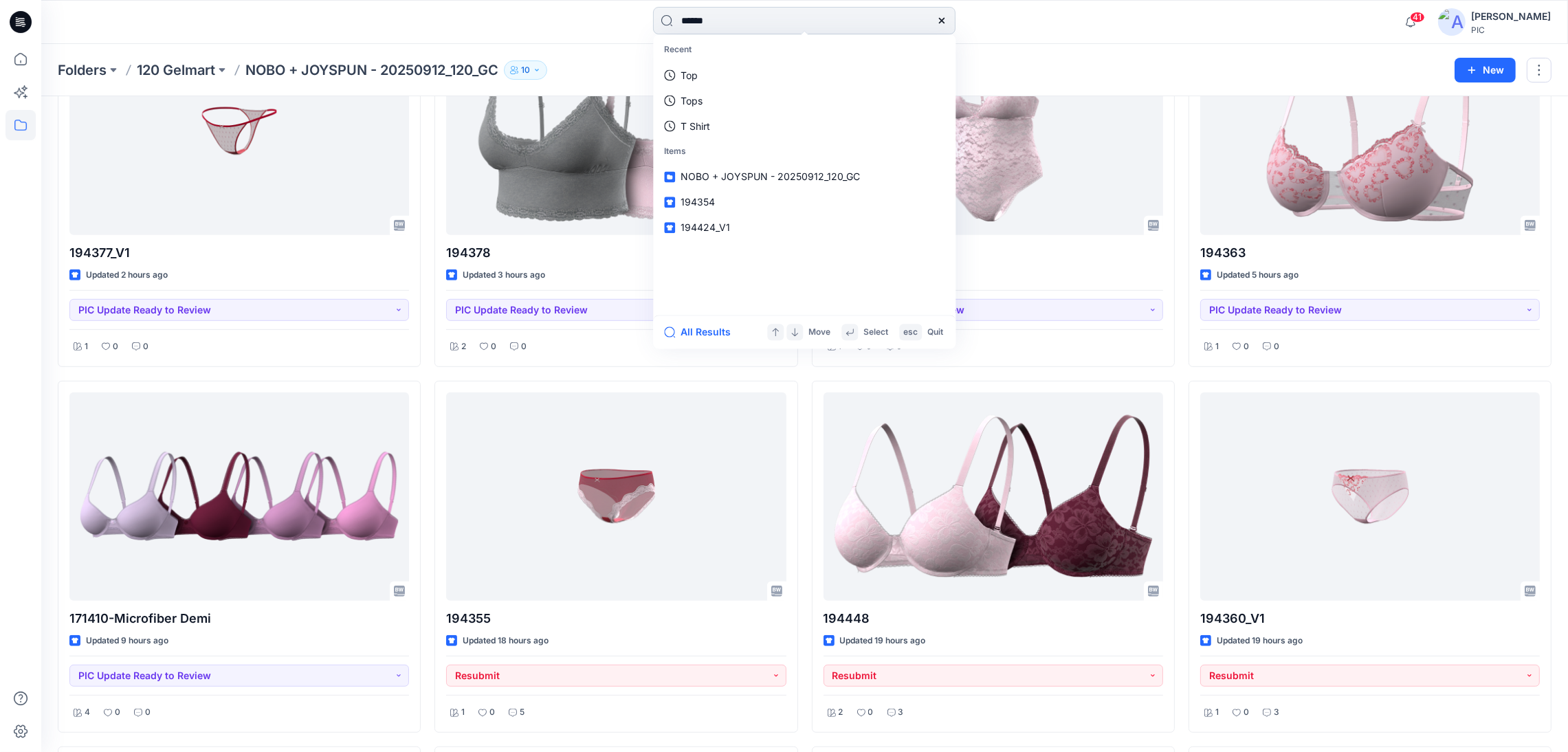
type input "******"
click at [698, 70] on mark "194424" at bounding box center [700, 75] width 39 height 16
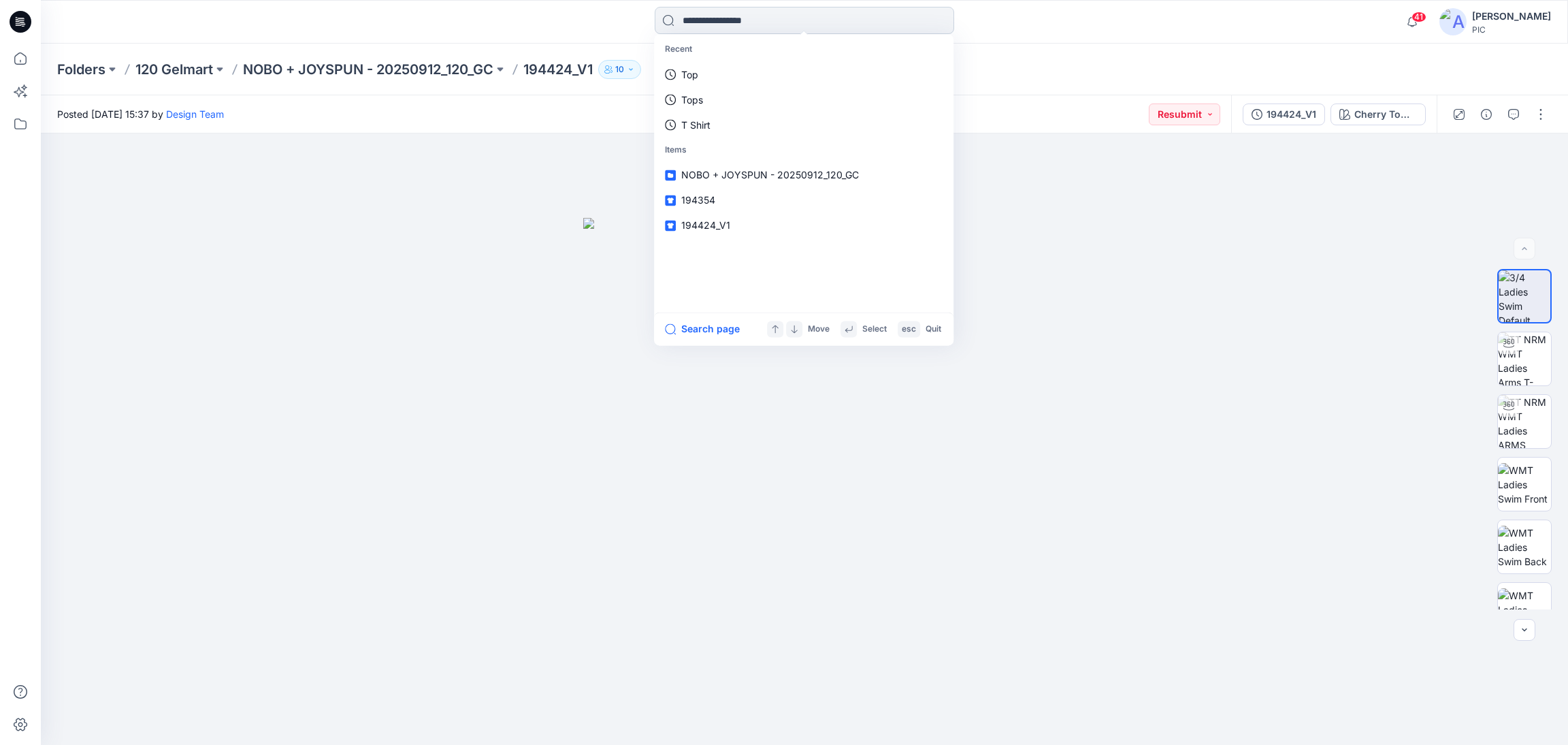
click at [681, 31] on input at bounding box center [804, 21] width 300 height 27
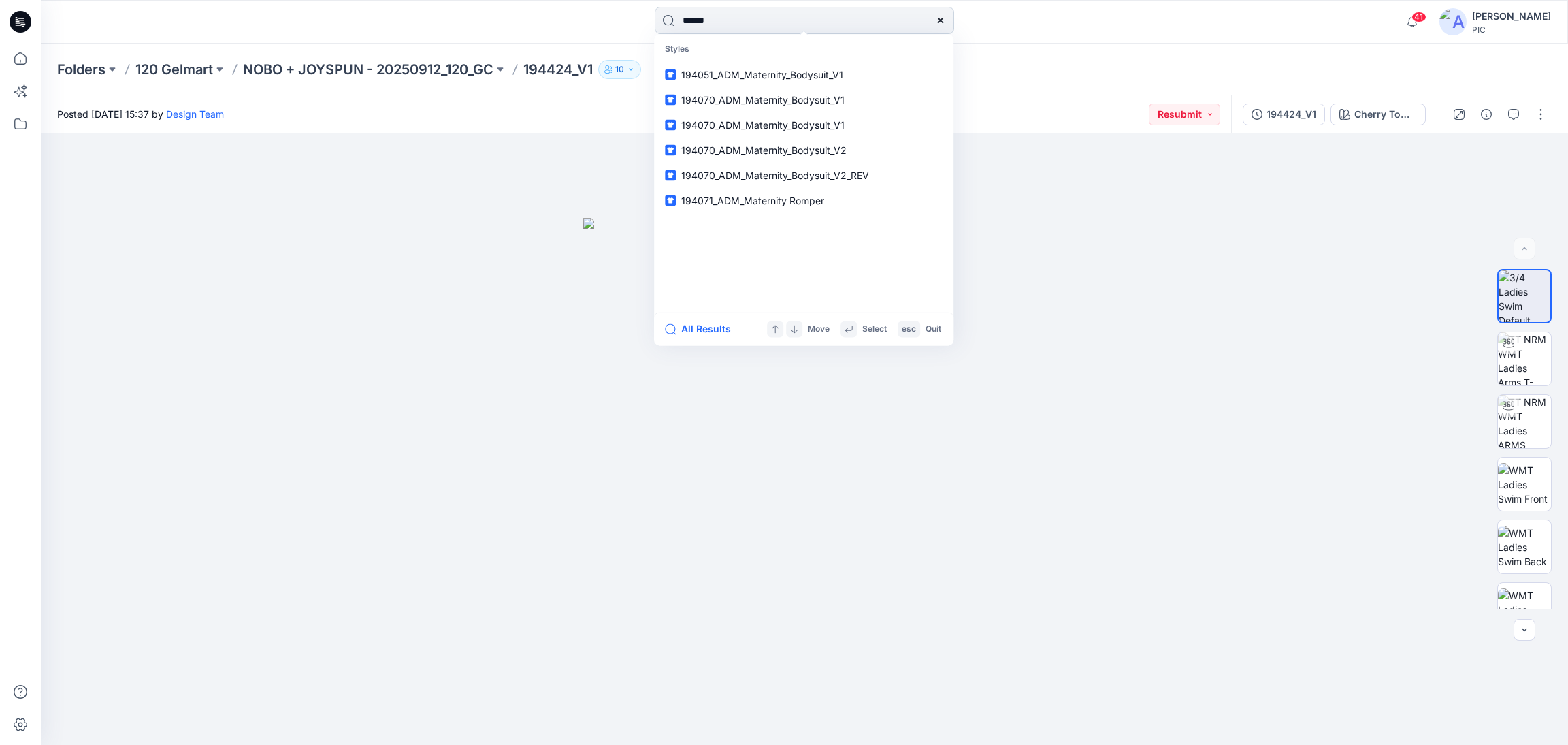
type input "******"
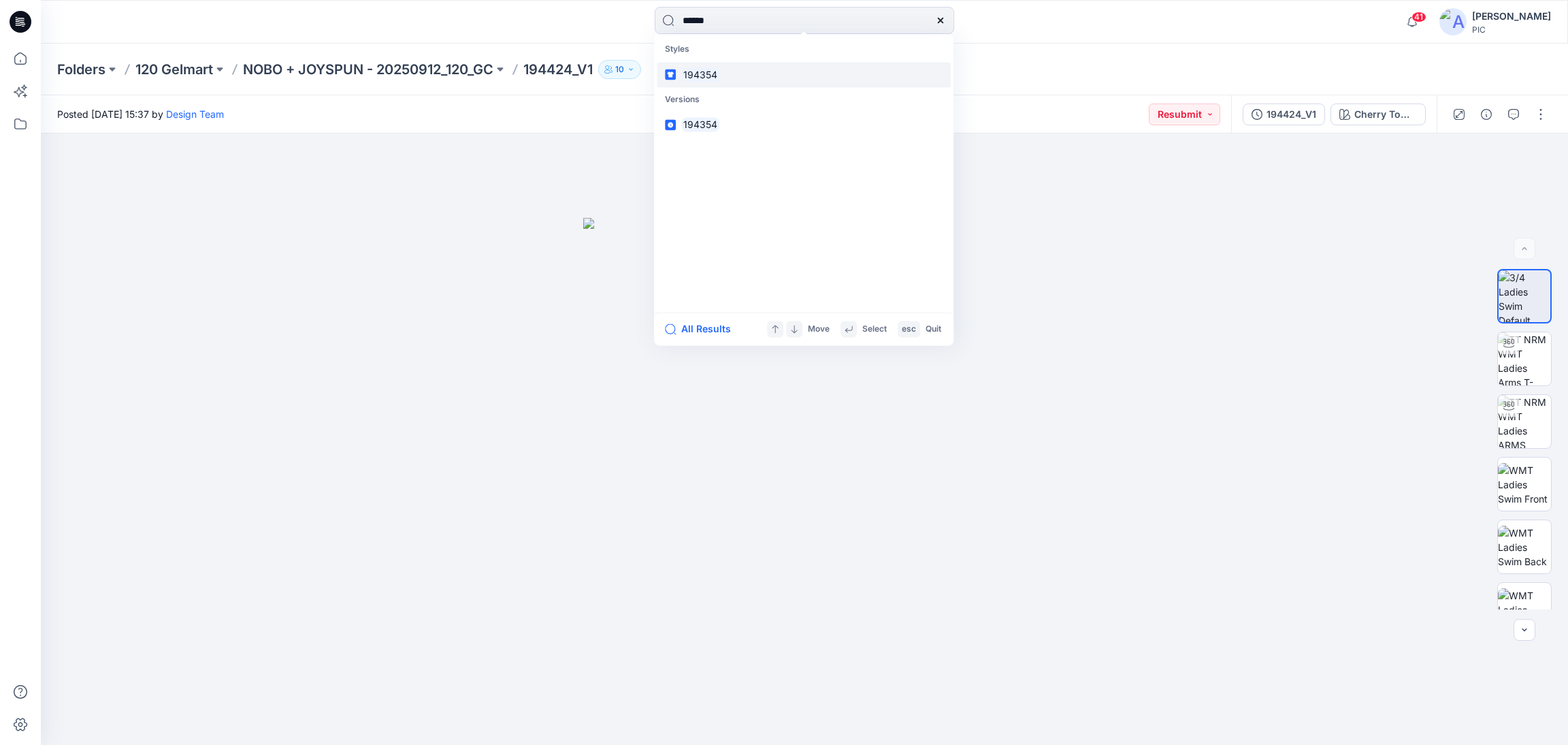
click at [687, 68] on mark "194354" at bounding box center [700, 75] width 38 height 16
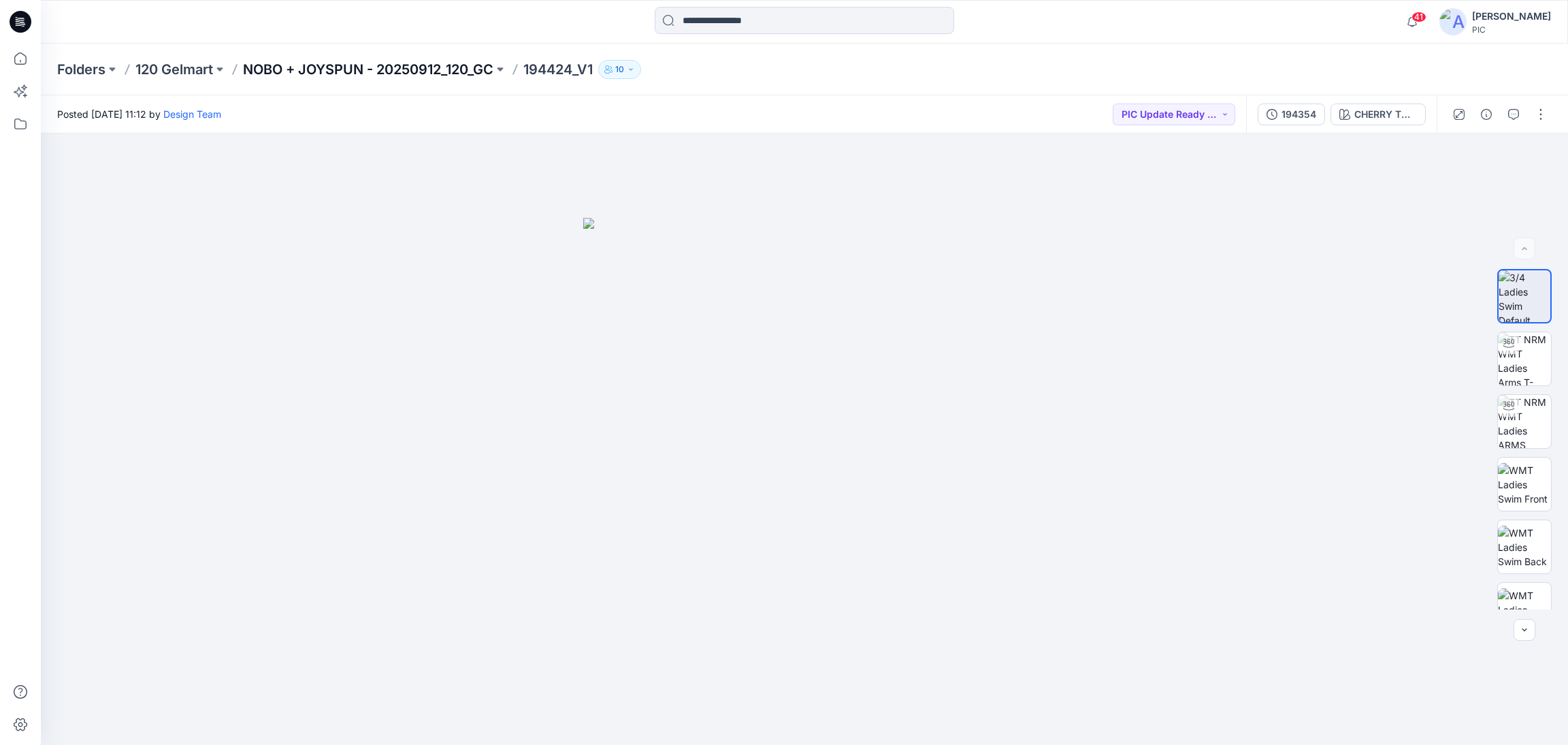
click at [338, 70] on p "NOBO + JOYSPUN - 20250912_120_GC" at bounding box center [368, 70] width 250 height 19
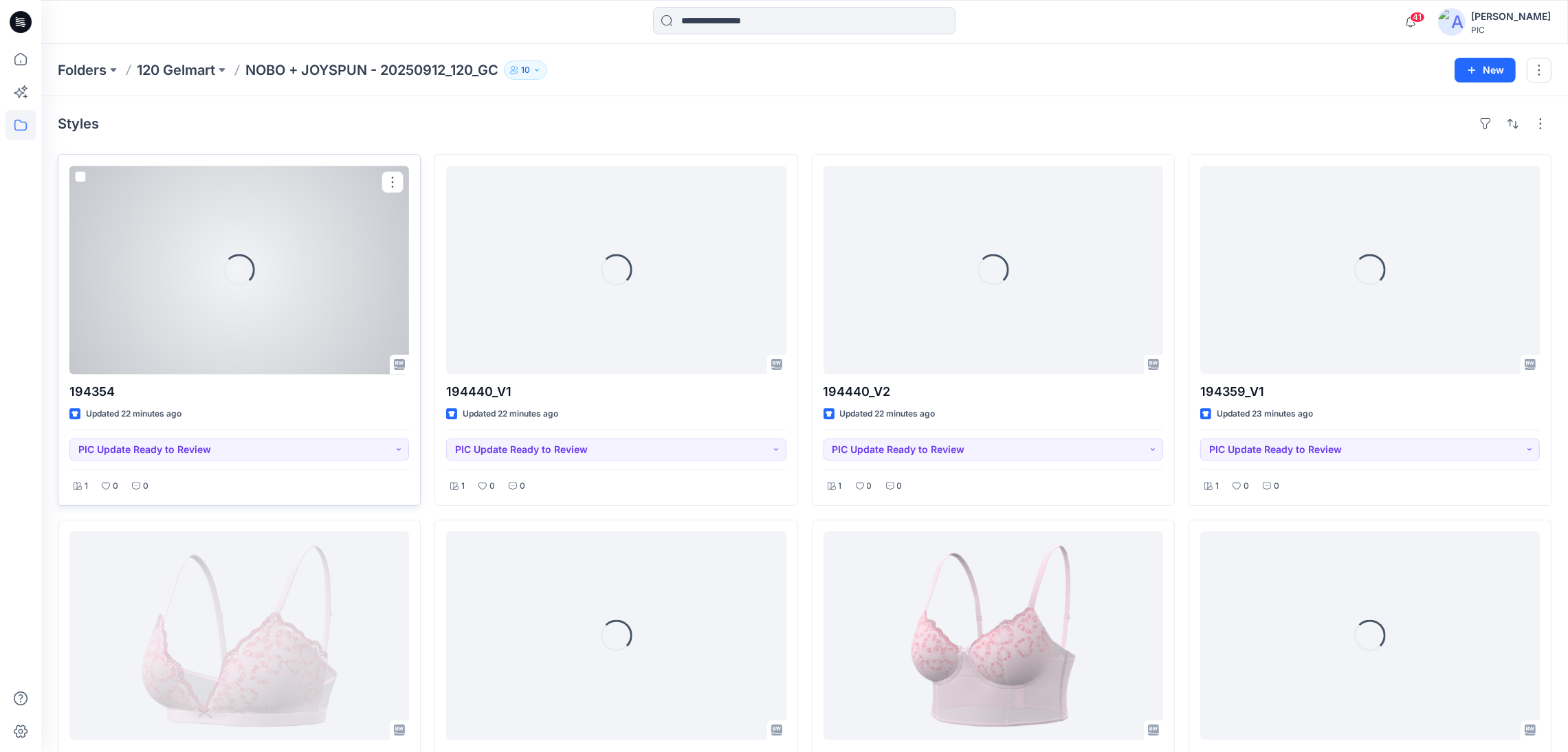
click at [284, 294] on div "Loading..." at bounding box center [240, 270] width 340 height 209
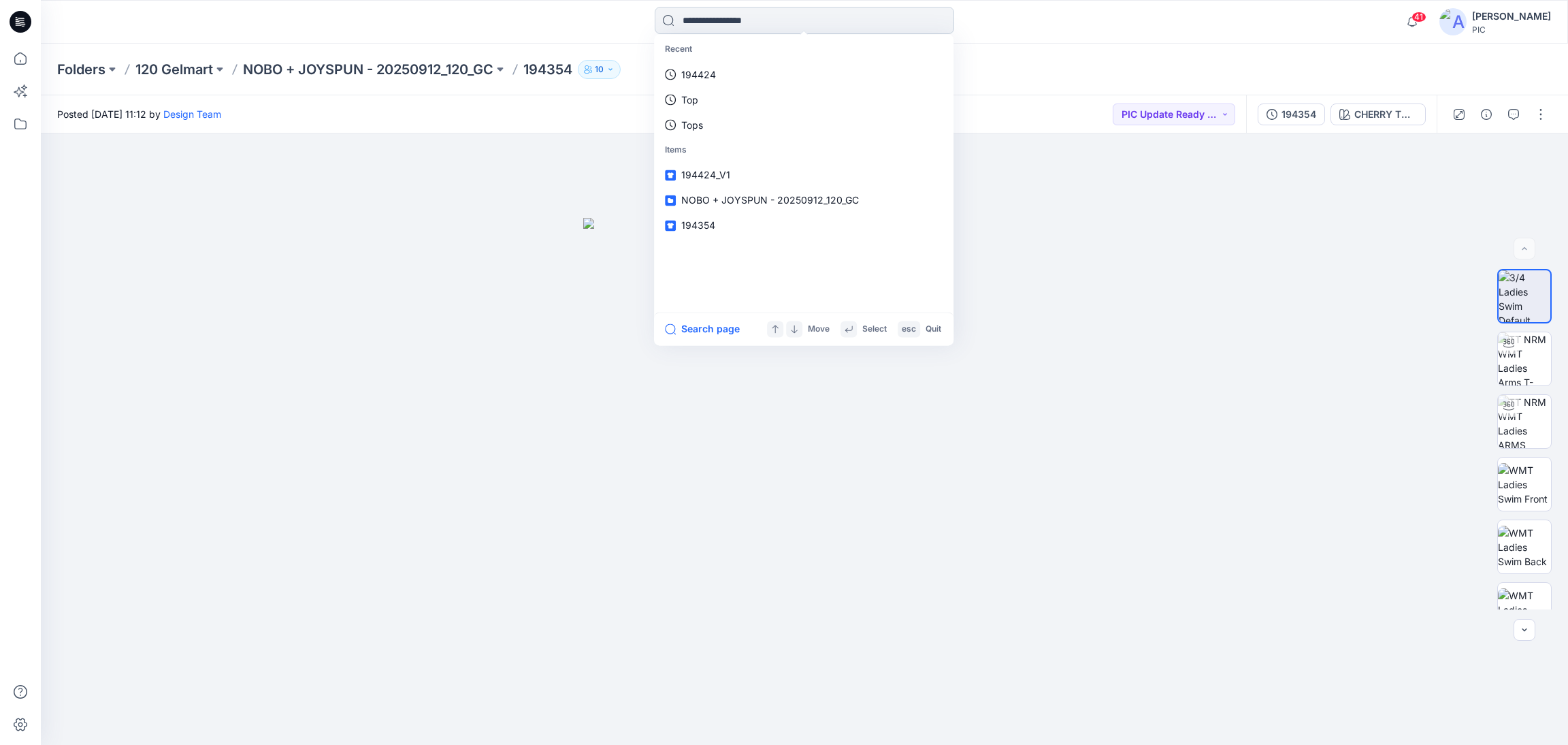
click at [717, 8] on input at bounding box center [804, 21] width 300 height 27
type input "******"
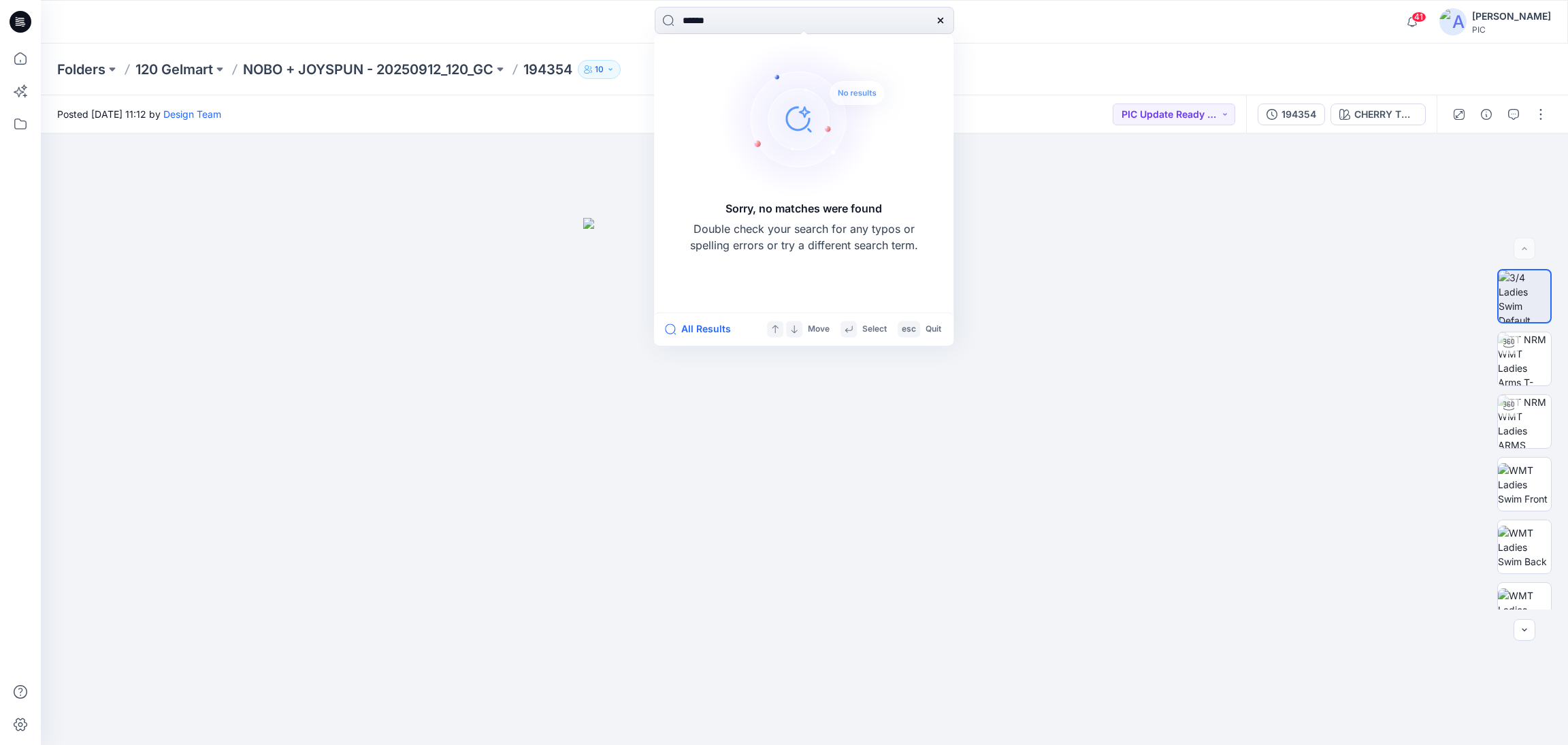
drag, startPoint x: 724, startPoint y: 22, endPoint x: 557, endPoint y: 62, distance: 171.7
click at [557, 62] on div "****** Sorry, no matches were found Double check your search for any typos or s…" at bounding box center [784, 372] width 1568 height 745
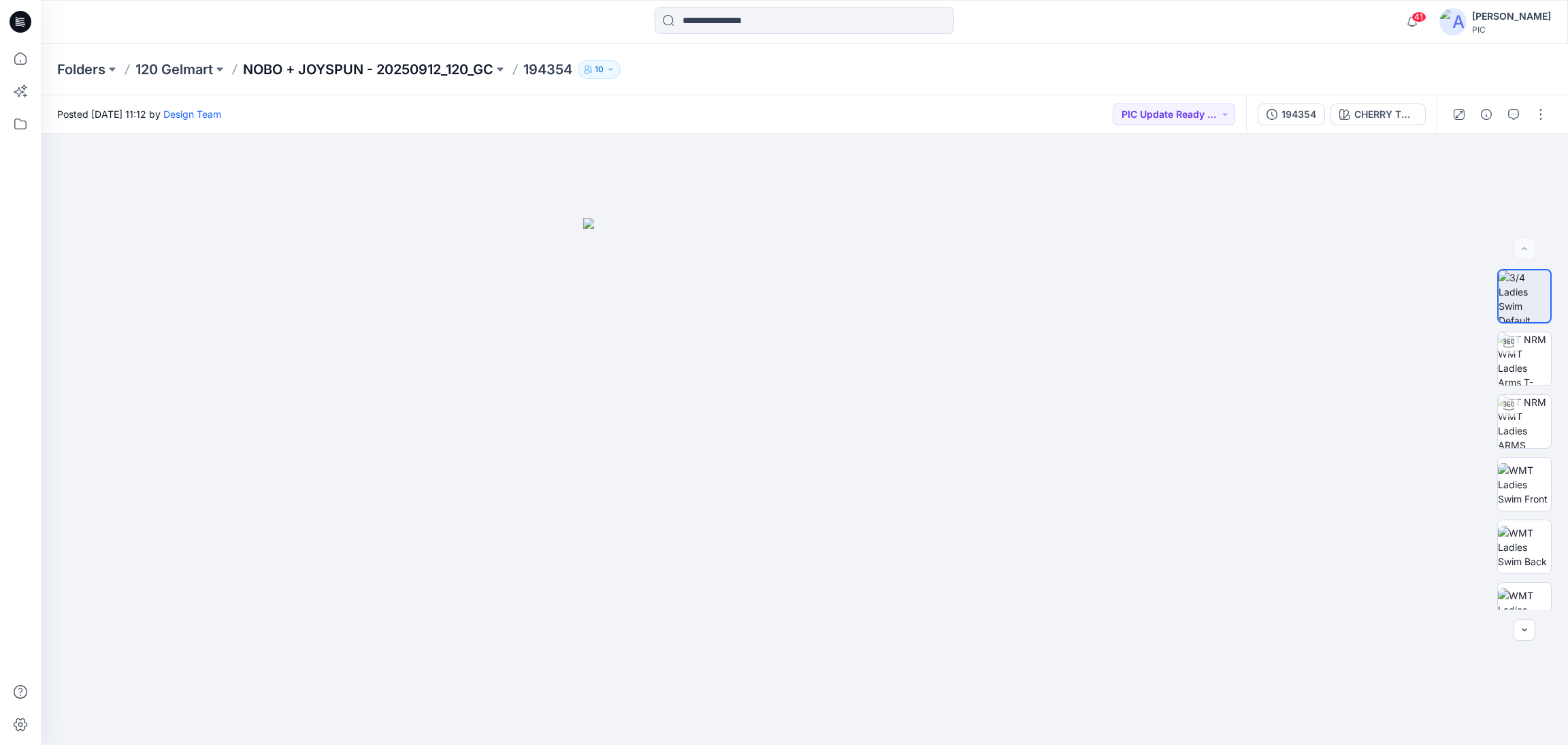
click at [426, 69] on p "NOBO + JOYSPUN - 20250912_120_GC" at bounding box center [368, 70] width 250 height 19
